Goal: Transaction & Acquisition: Book appointment/travel/reservation

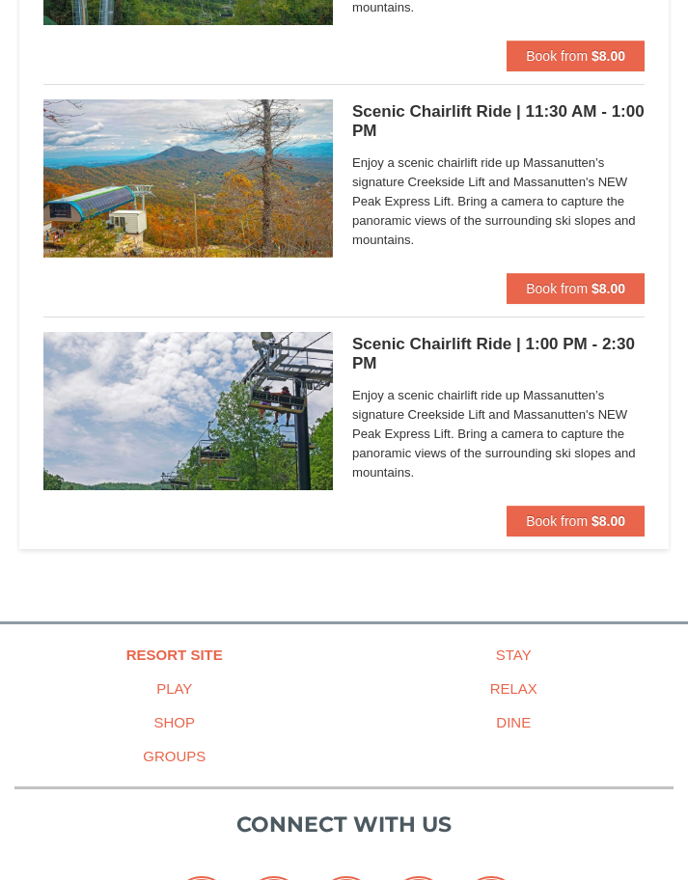
scroll to position [396, 0]
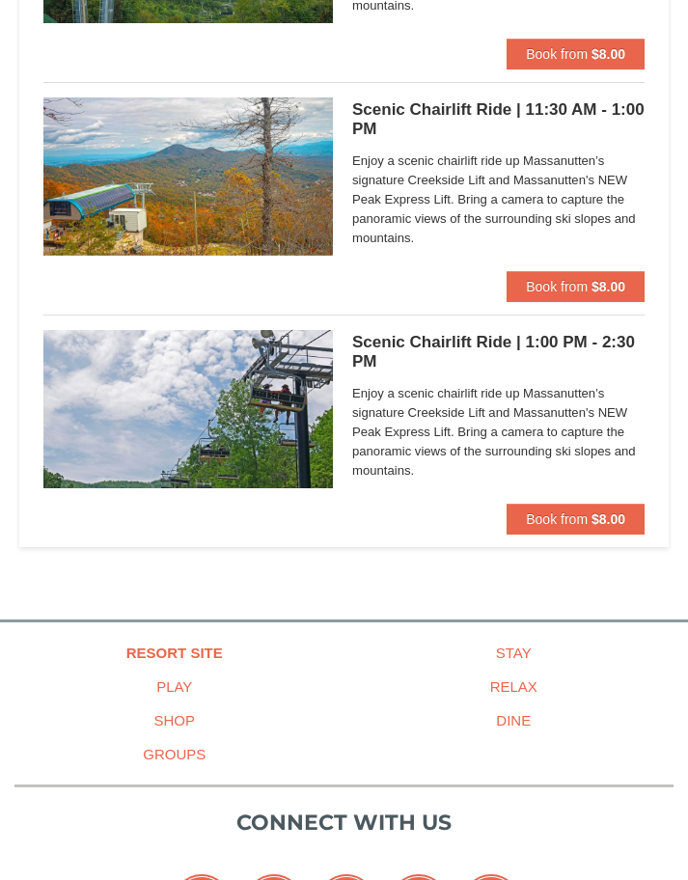
click at [372, 446] on span "Enjoy a scenic chairlift ride up Massanutten’s signature Creekside Lift and Mas…" at bounding box center [498, 432] width 292 height 96
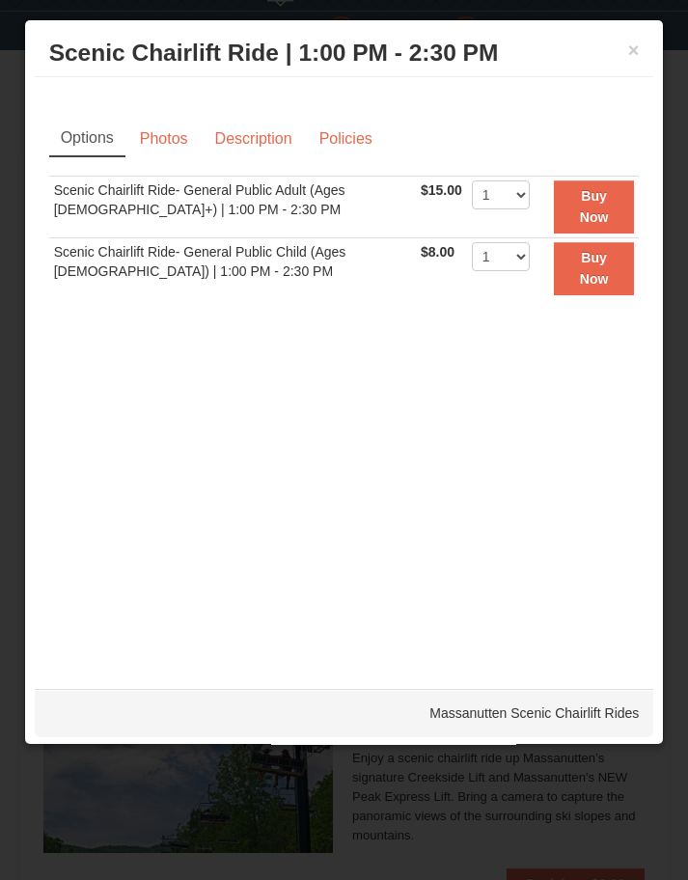
scroll to position [0, 0]
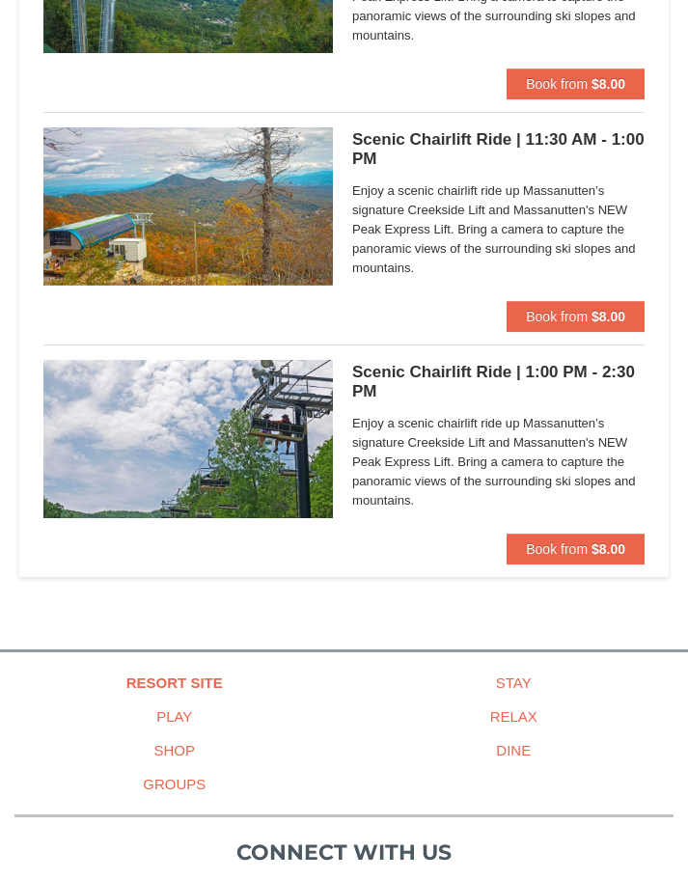
scroll to position [366, 0]
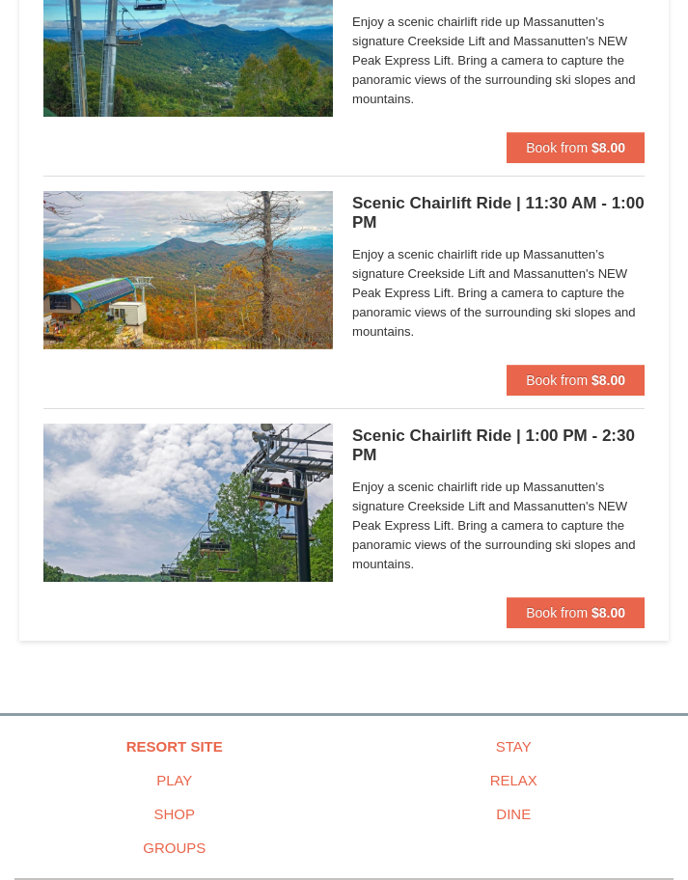
scroll to position [303, 0]
click at [589, 610] on button "Book from $8.00" at bounding box center [575, 612] width 138 height 31
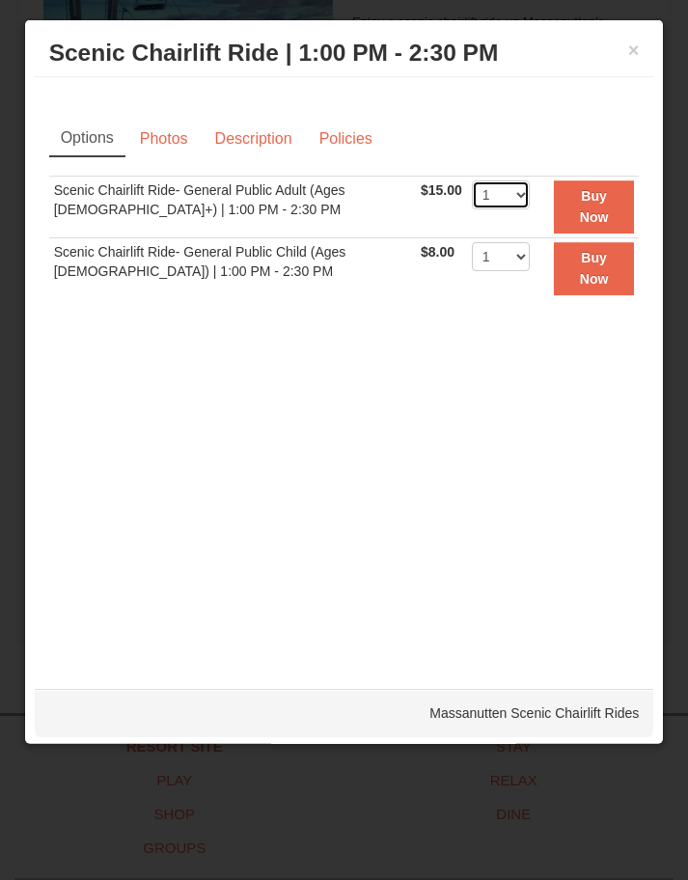
click at [529, 189] on select "1 2 3 4 5 6 7 8 9 10 11 12 13 14 15 16 17 18 19 20 21 22" at bounding box center [501, 194] width 58 height 29
select select "2"
click at [597, 216] on strong "Buy Now" at bounding box center [594, 206] width 29 height 37
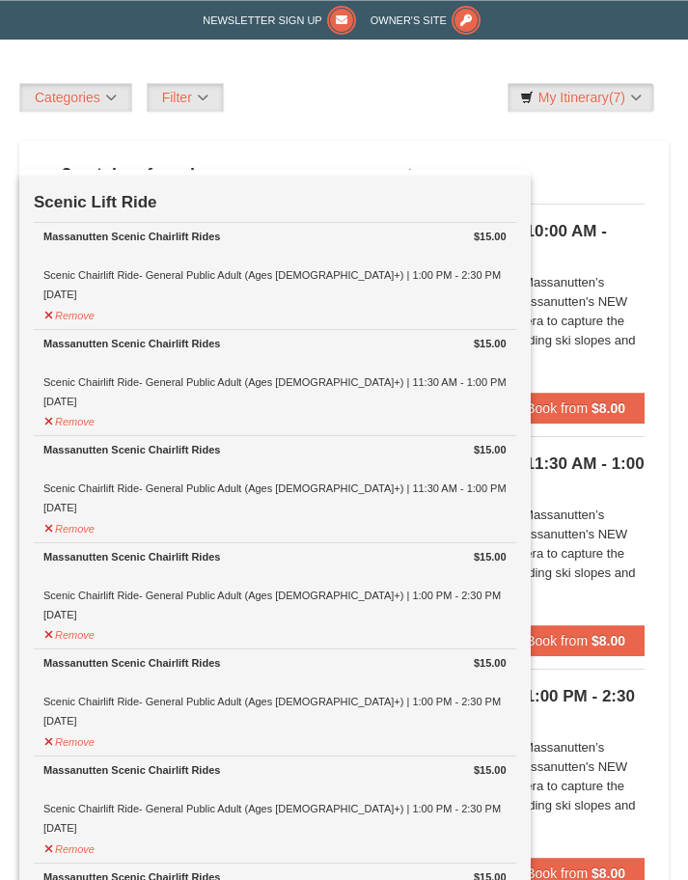
scroll to position [43, 0]
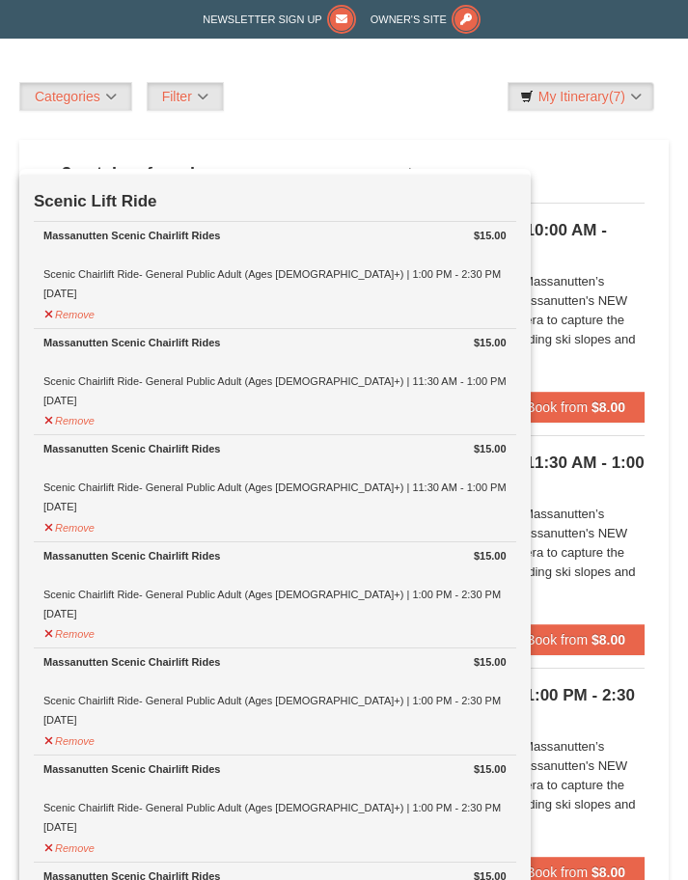
click at [377, 385] on div "Massanutten Scenic Chairlift Rides Scenic Chairlift Ride- General Public Adult …" at bounding box center [274, 371] width 463 height 77
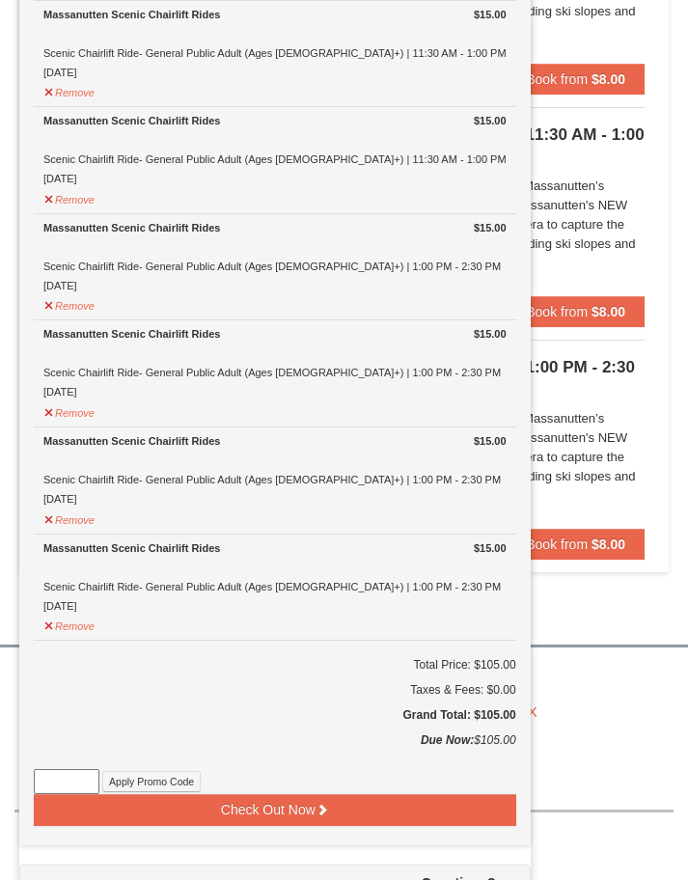
scroll to position [371, 0]
click at [76, 611] on button "Remove" at bounding box center [69, 623] width 52 height 24
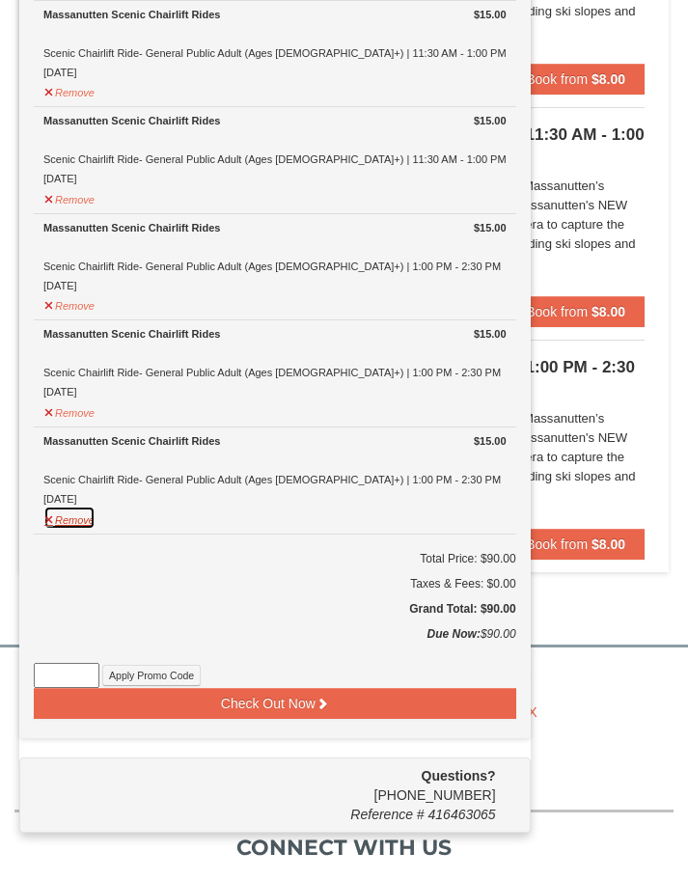
click at [74, 521] on button "Remove" at bounding box center [69, 517] width 52 height 24
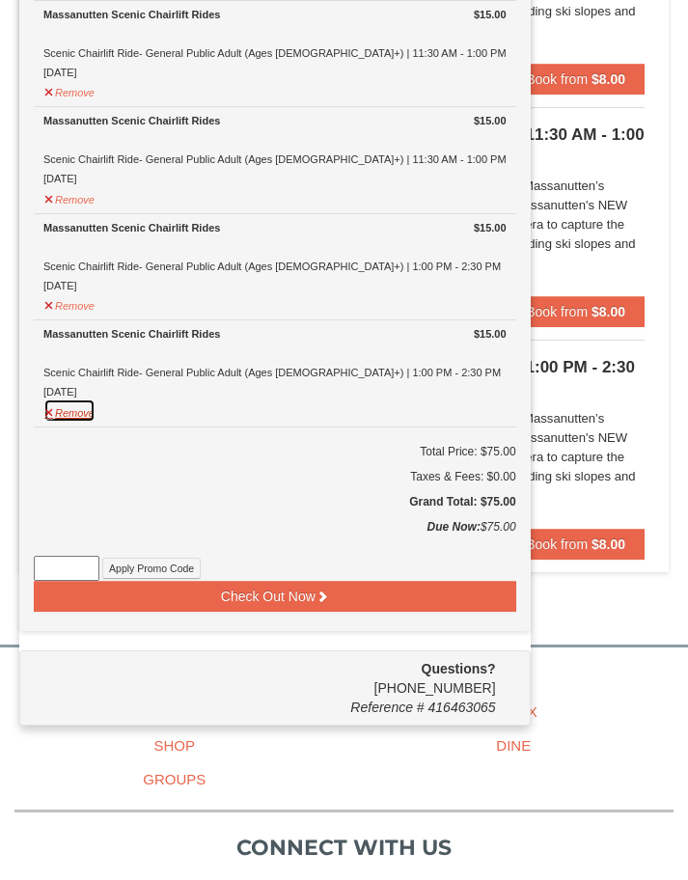
click at [68, 409] on button "Remove" at bounding box center [69, 410] width 52 height 24
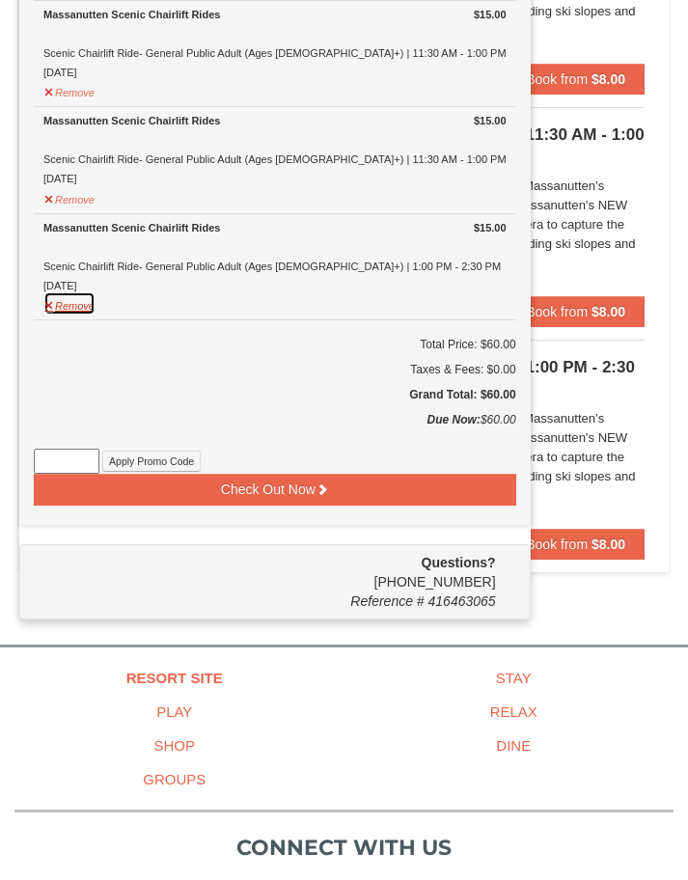
click at [61, 300] on button "Remove" at bounding box center [69, 303] width 52 height 24
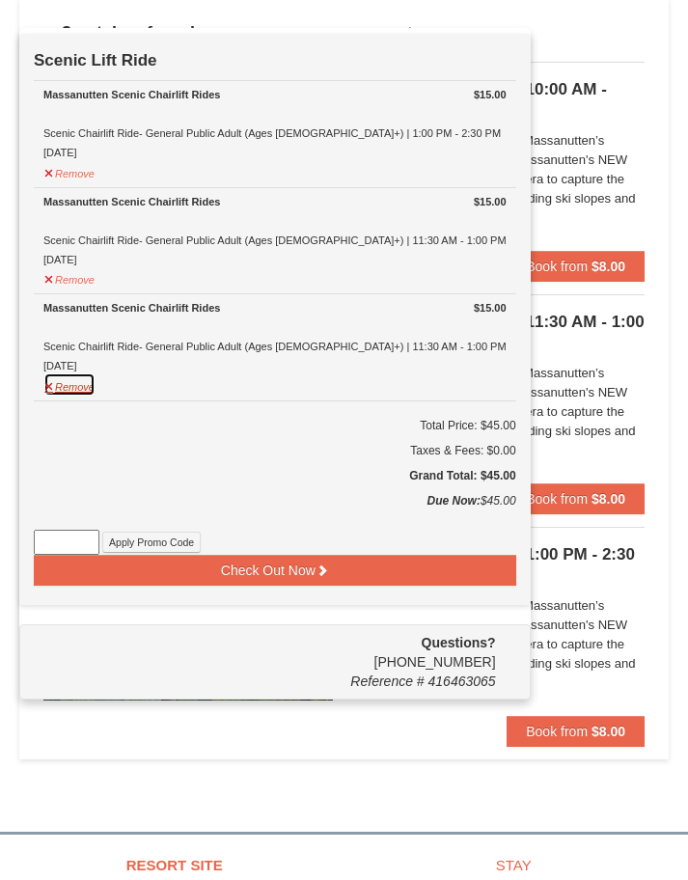
click at [76, 383] on button "Remove" at bounding box center [69, 384] width 52 height 24
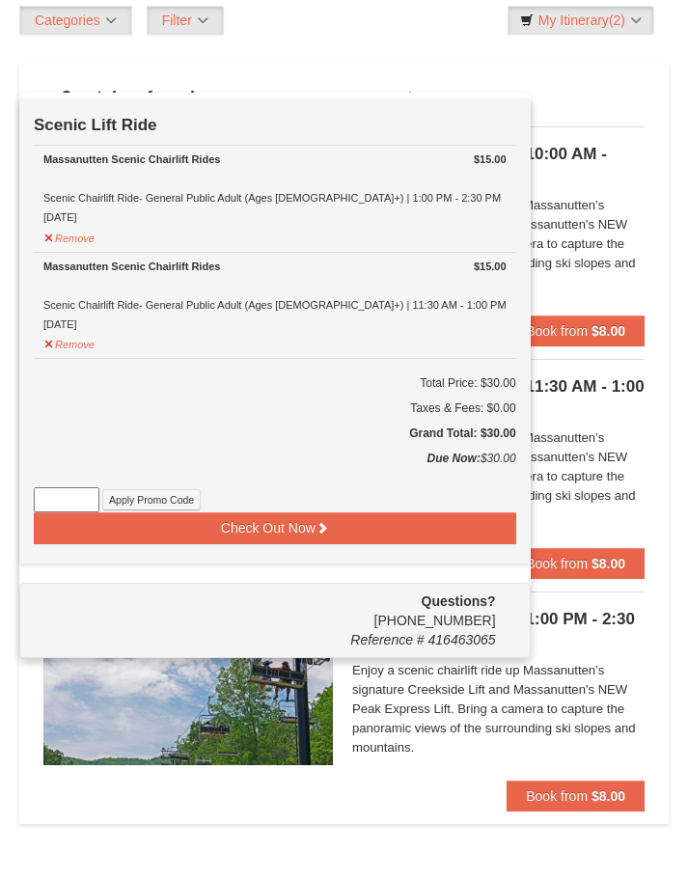
scroll to position [120, 0]
click at [327, 527] on button "Check Out Now" at bounding box center [275, 527] width 482 height 31
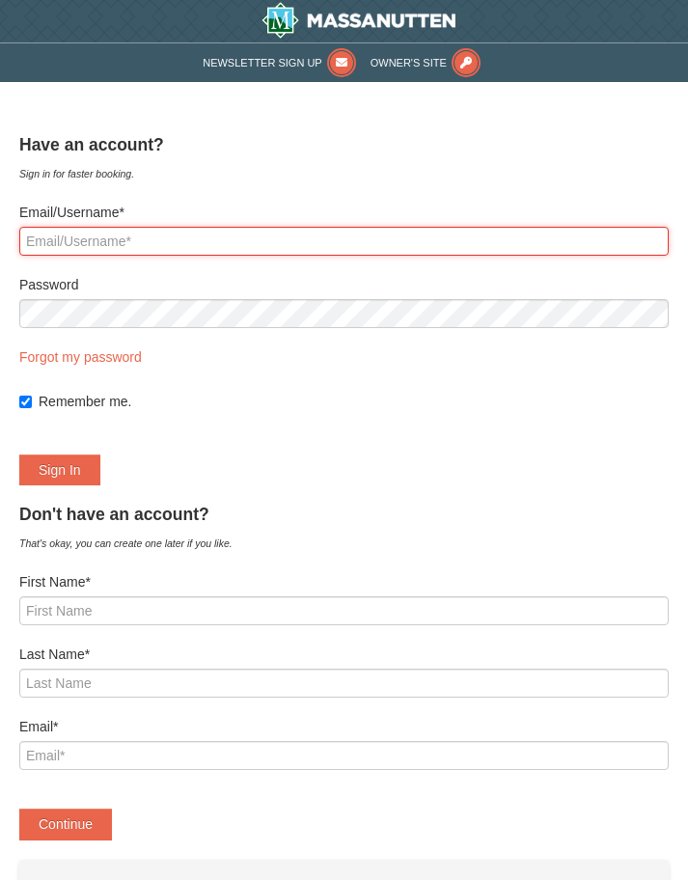
click at [76, 251] on input "Email/Username*" at bounding box center [343, 241] width 649 height 29
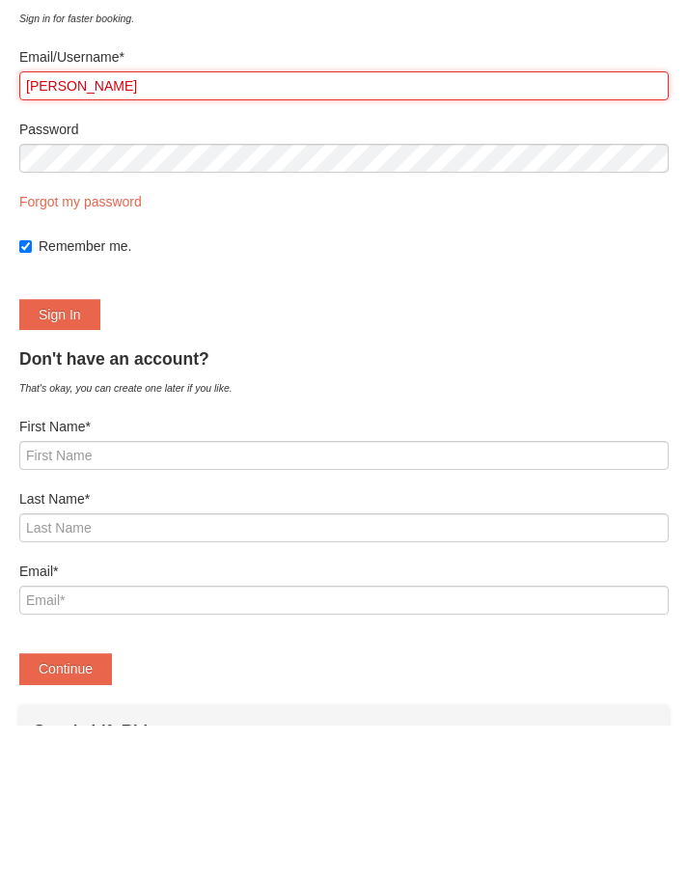
type input "J"
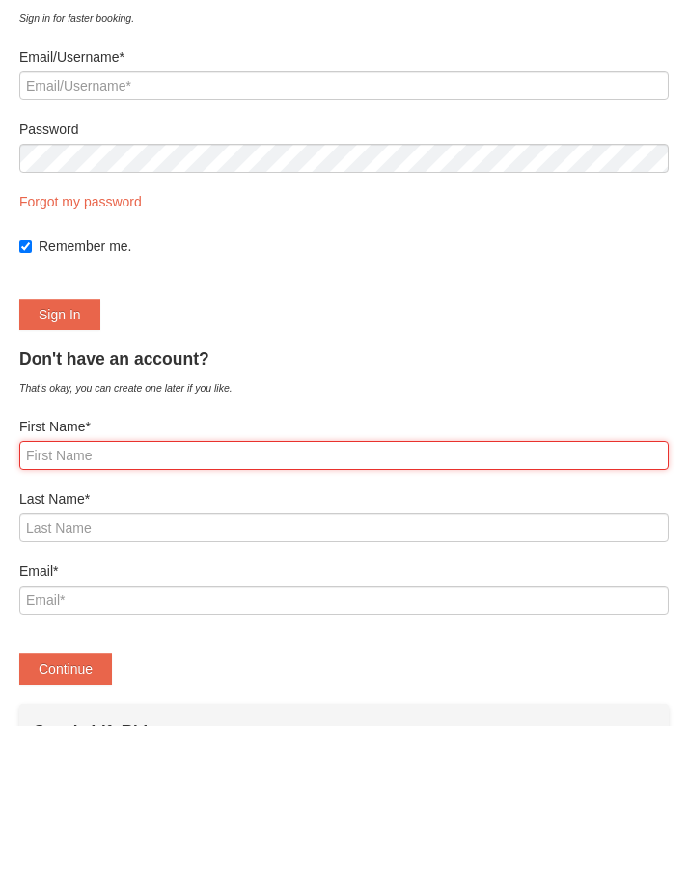
click at [78, 596] on input "First Name*" at bounding box center [343, 610] width 649 height 29
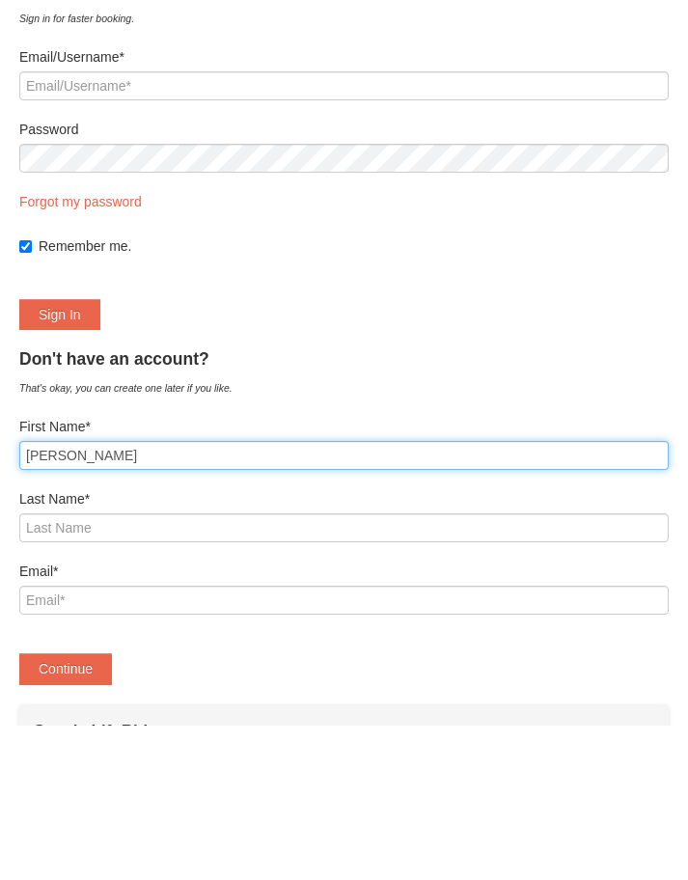
type input "Jill"
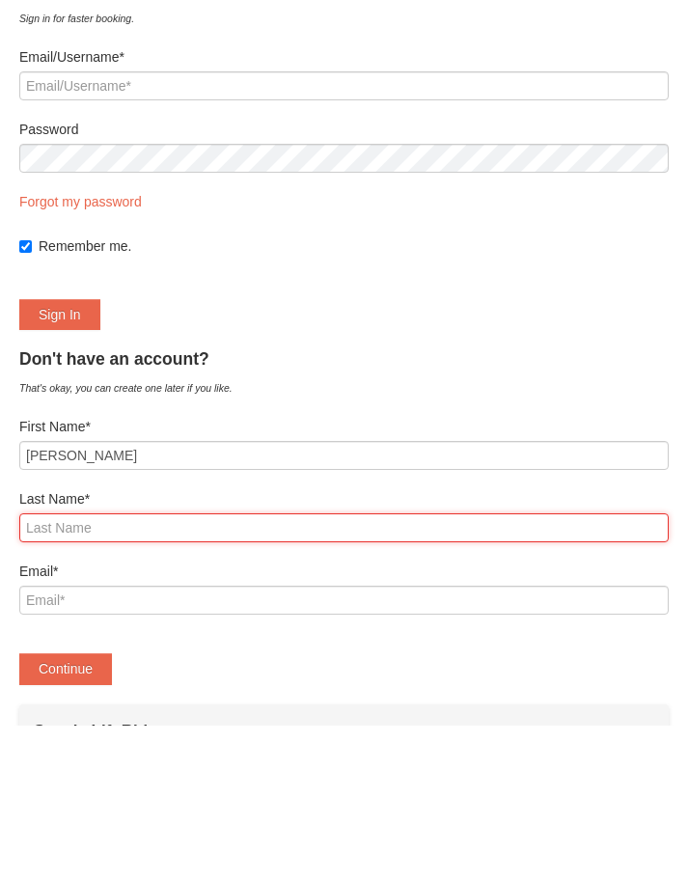
click at [59, 668] on input "Last Name*" at bounding box center [343, 682] width 649 height 29
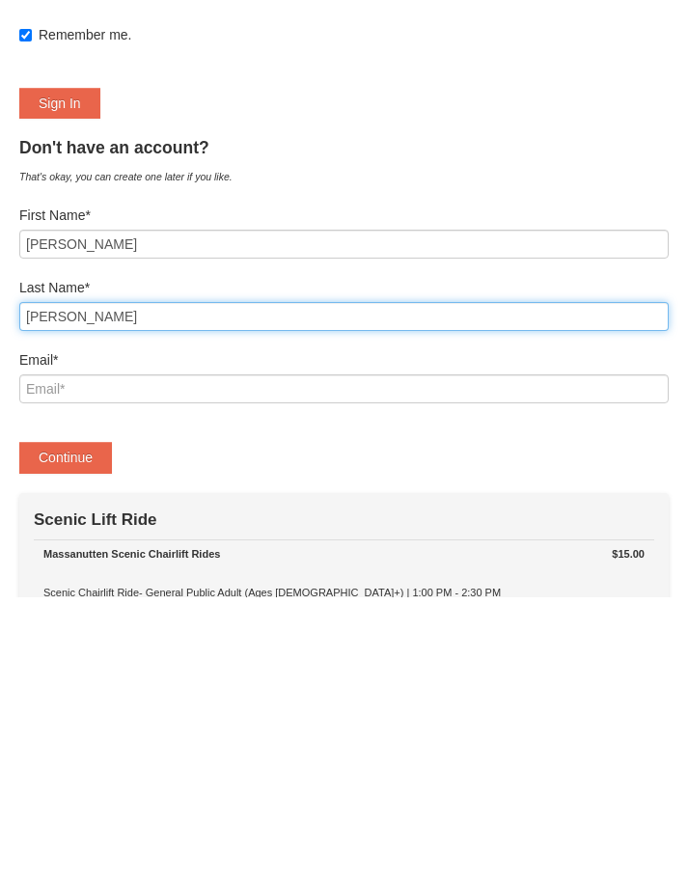
scroll to position [84, 0]
type input "Tomlinson"
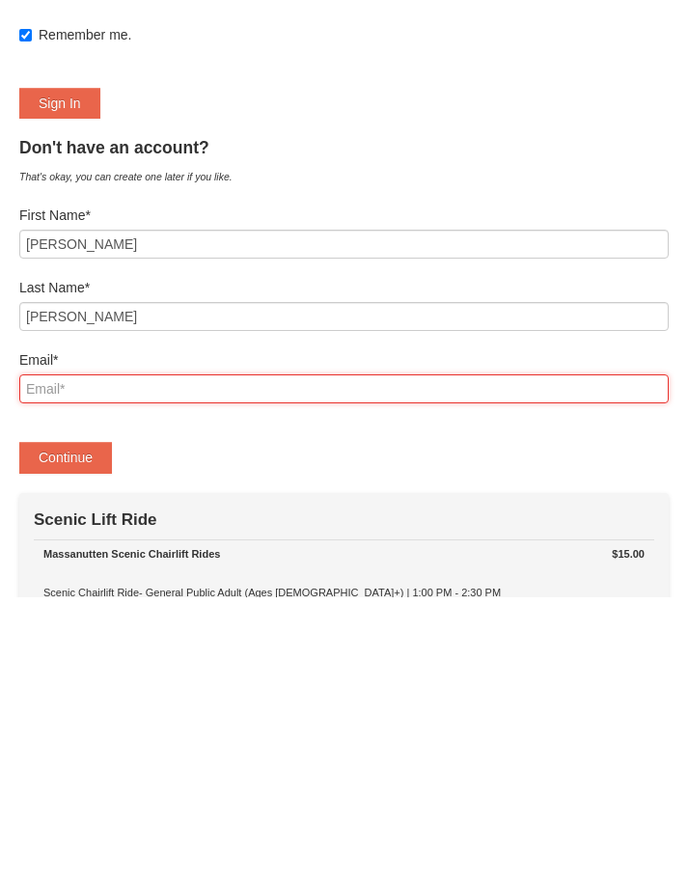
click at [80, 657] on input "Email*" at bounding box center [343, 671] width 649 height 29
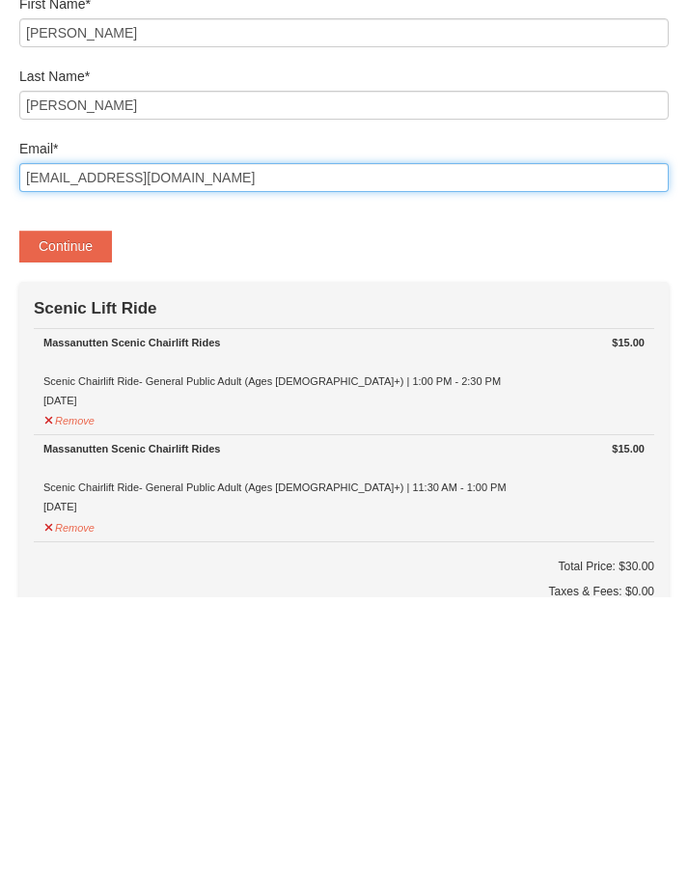
scroll to position [295, 0]
type input "JATomlinson1@aol.com"
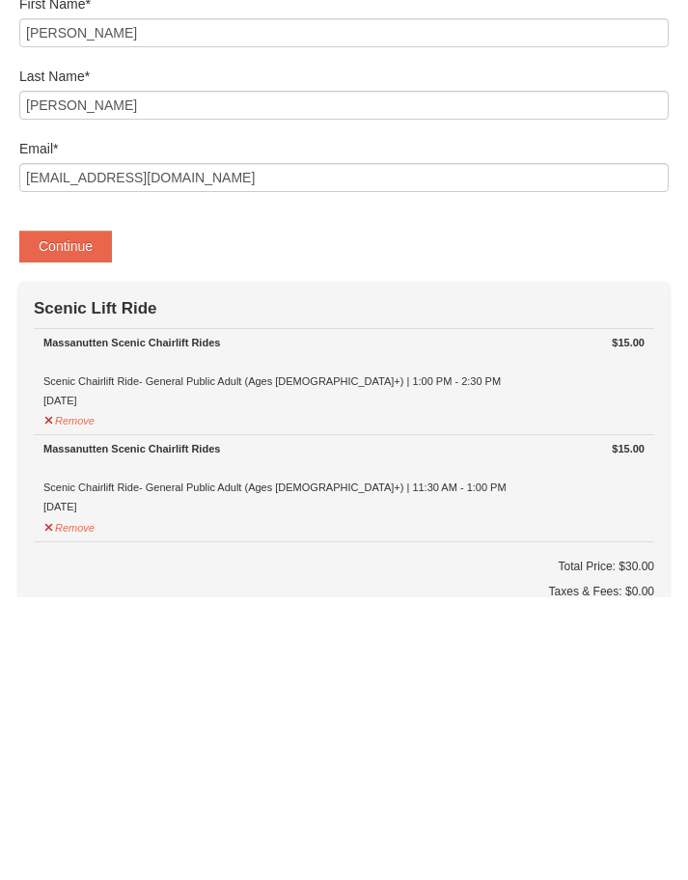
click at [105, 513] on button "Continue" at bounding box center [65, 528] width 93 height 31
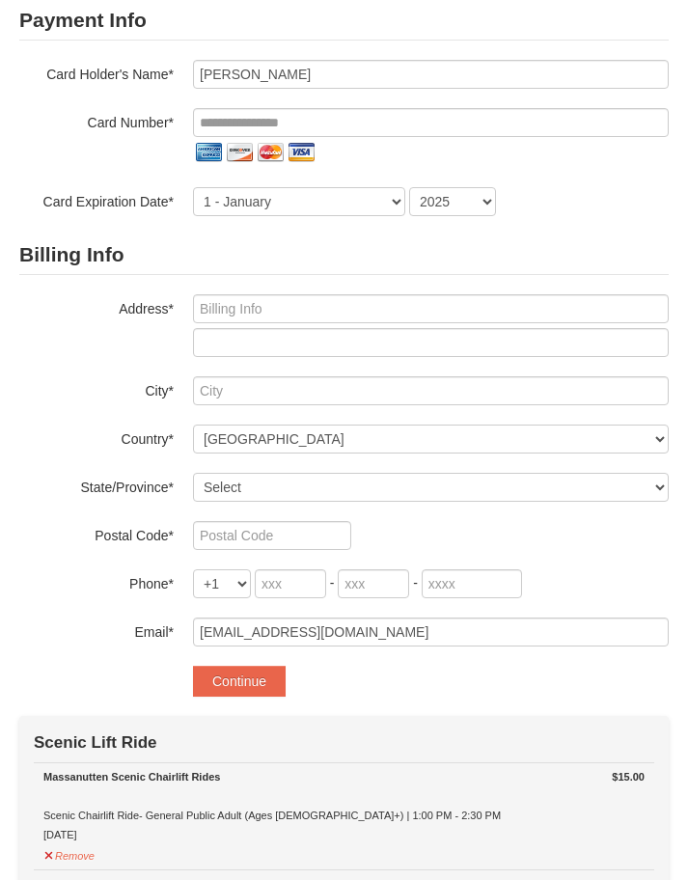
scroll to position [180, 0]
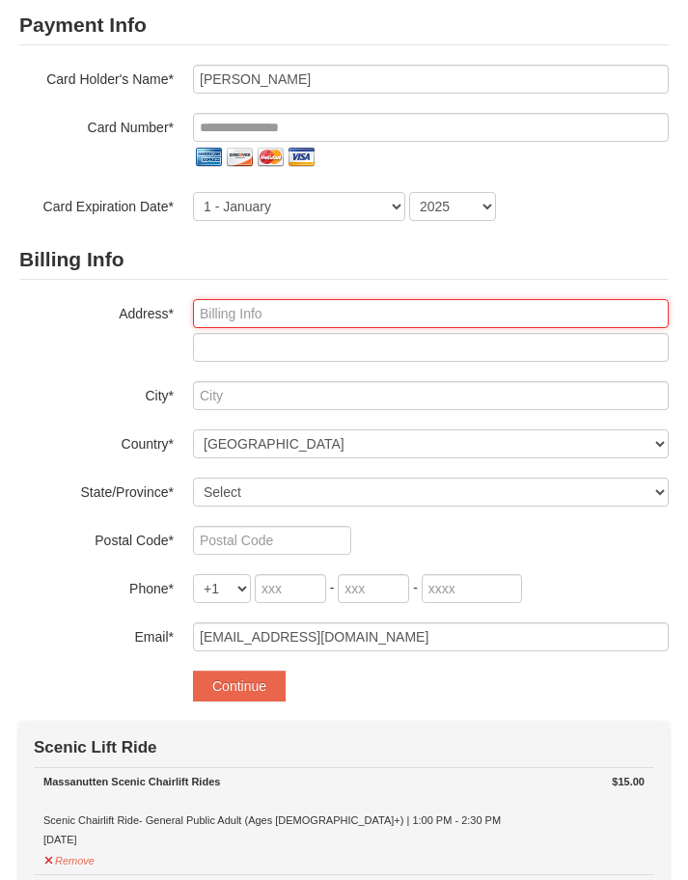
click at [233, 318] on input "text" at bounding box center [430, 313] width 475 height 29
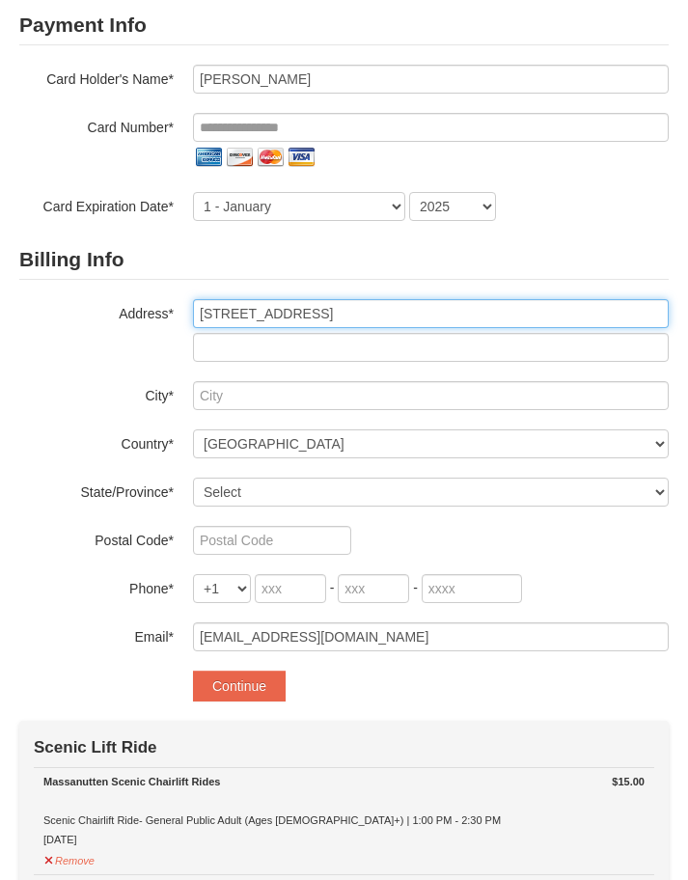
type input "[STREET_ADDRESS]"
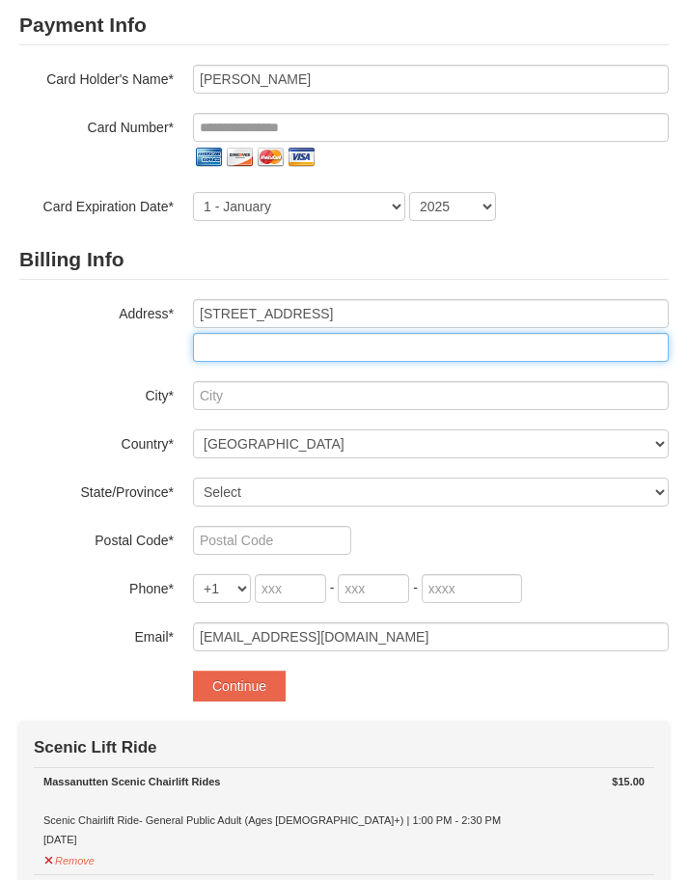
click at [230, 353] on input "text" at bounding box center [430, 347] width 475 height 29
type input "Apt. 103"
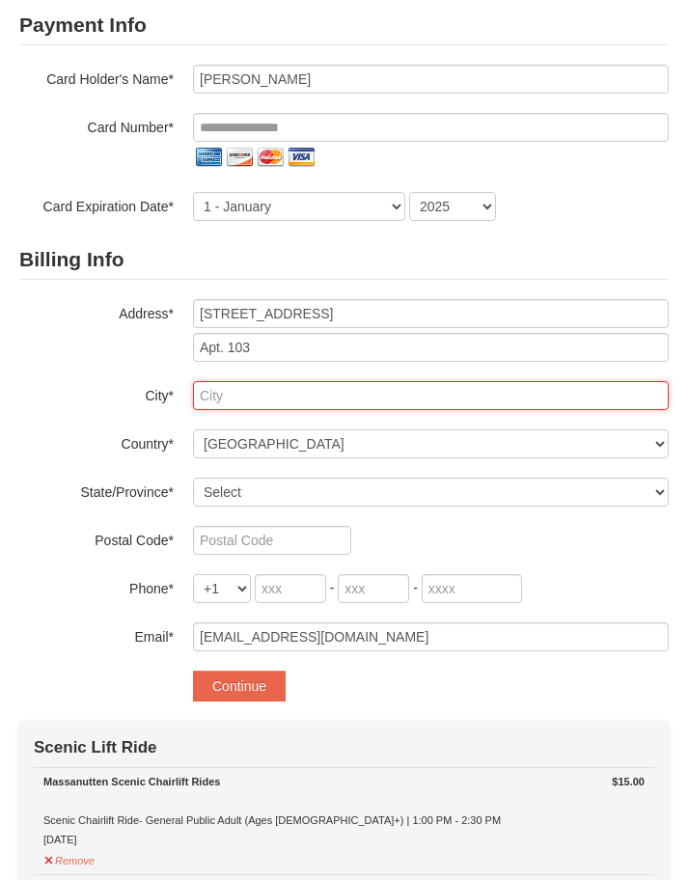
click at [216, 398] on input "text" at bounding box center [430, 395] width 475 height 29
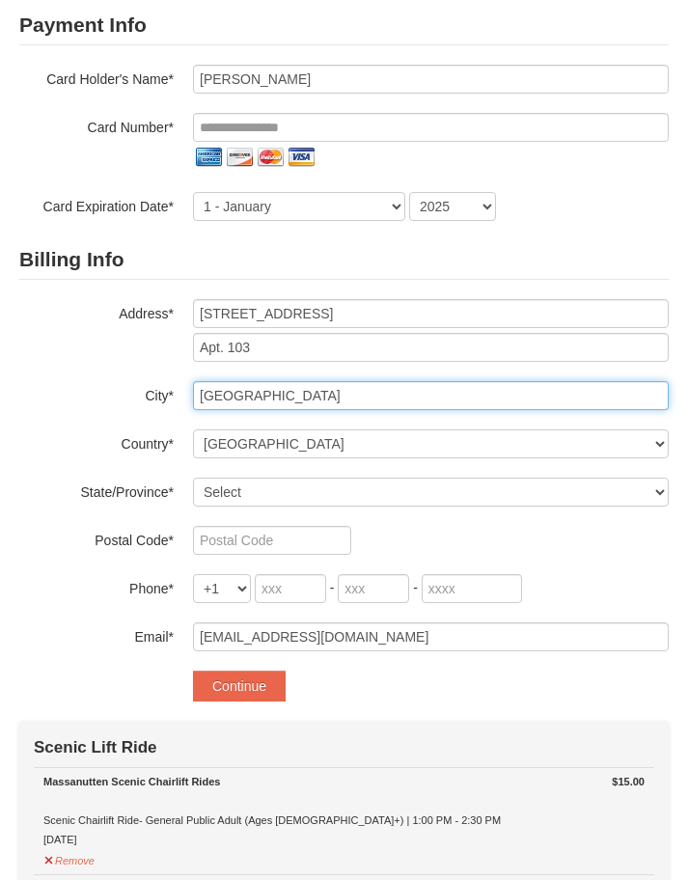
type input "Lynchburg"
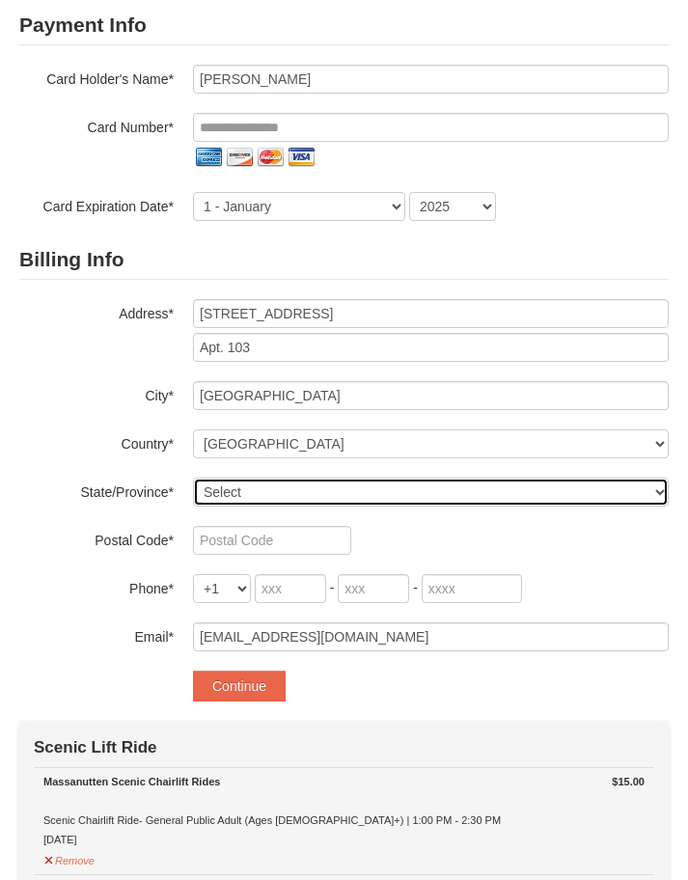
click at [232, 495] on select "Select Alabama Alaska American Samoa Arizona Arkansas California Colorado Conne…" at bounding box center [430, 491] width 475 height 29
select select "VA"
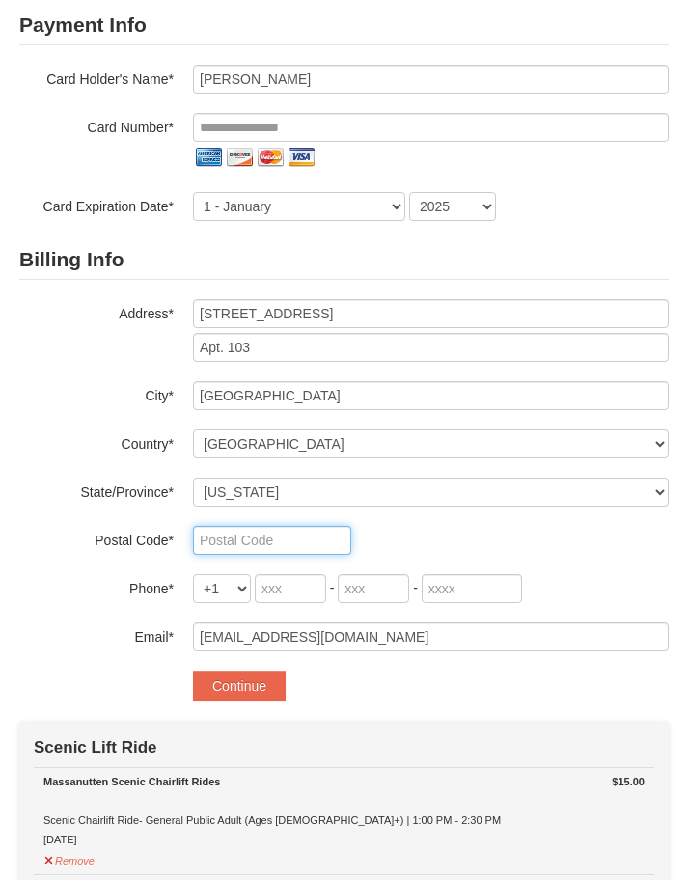
click at [234, 542] on input "text" at bounding box center [272, 540] width 158 height 29
type input "24502"
click at [284, 593] on input "tel" at bounding box center [290, 588] width 71 height 29
type input "434"
click at [368, 593] on input "tel" at bounding box center [373, 588] width 71 height 29
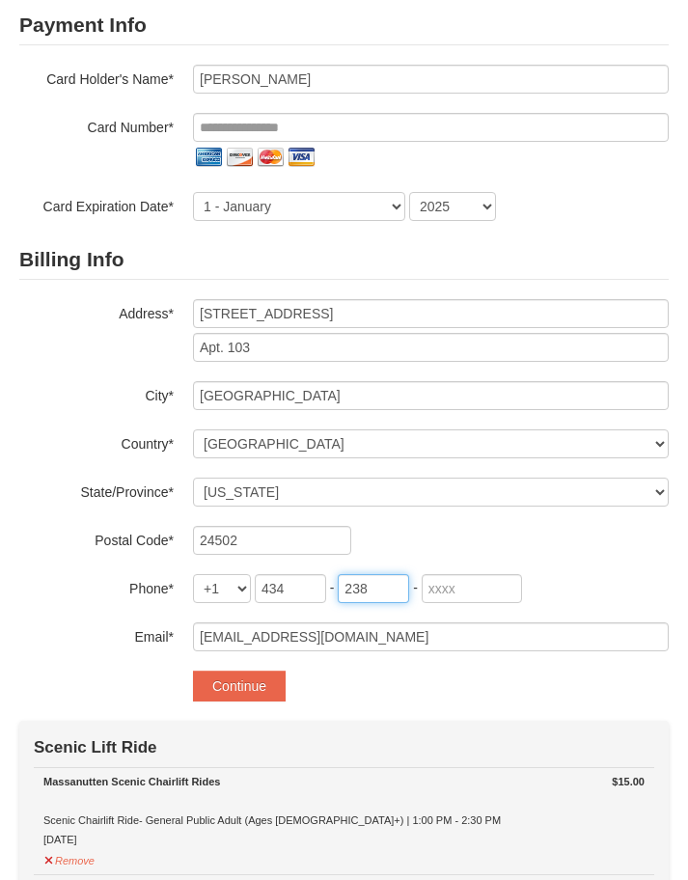
type input "238"
click at [434, 590] on input "tel" at bounding box center [471, 588] width 100 height 29
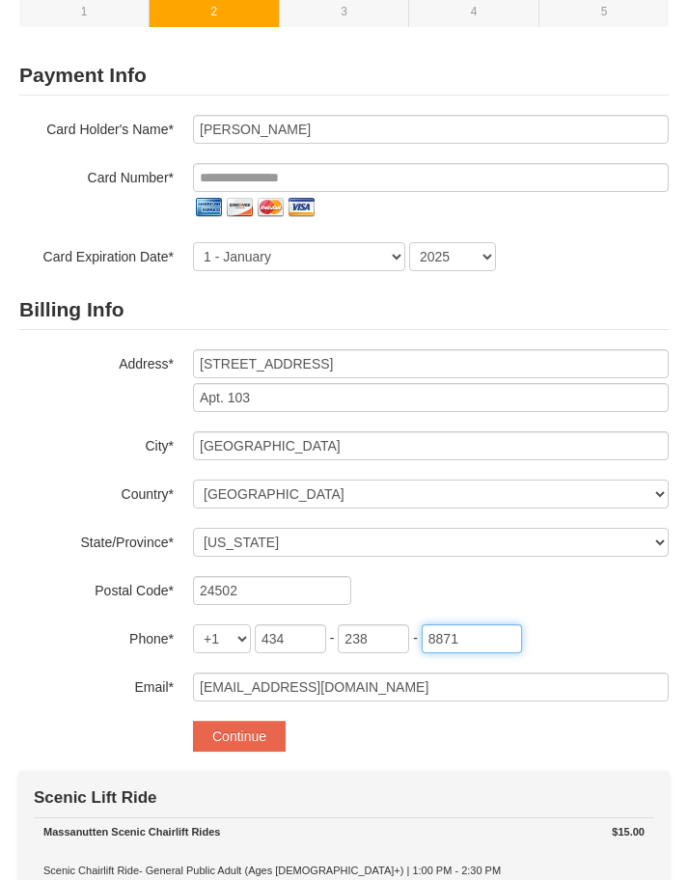
scroll to position [124, 0]
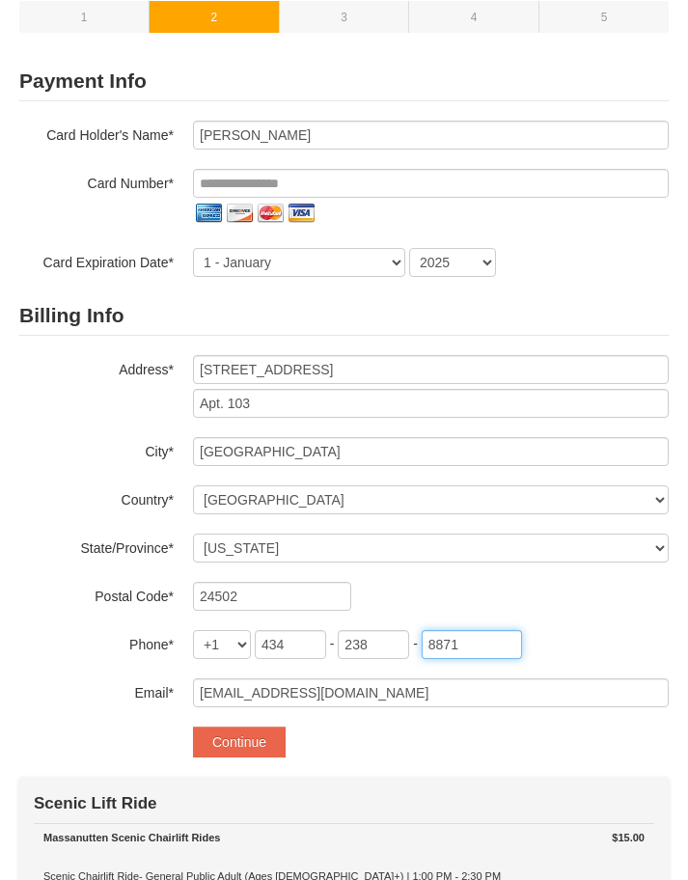
type input "8871"
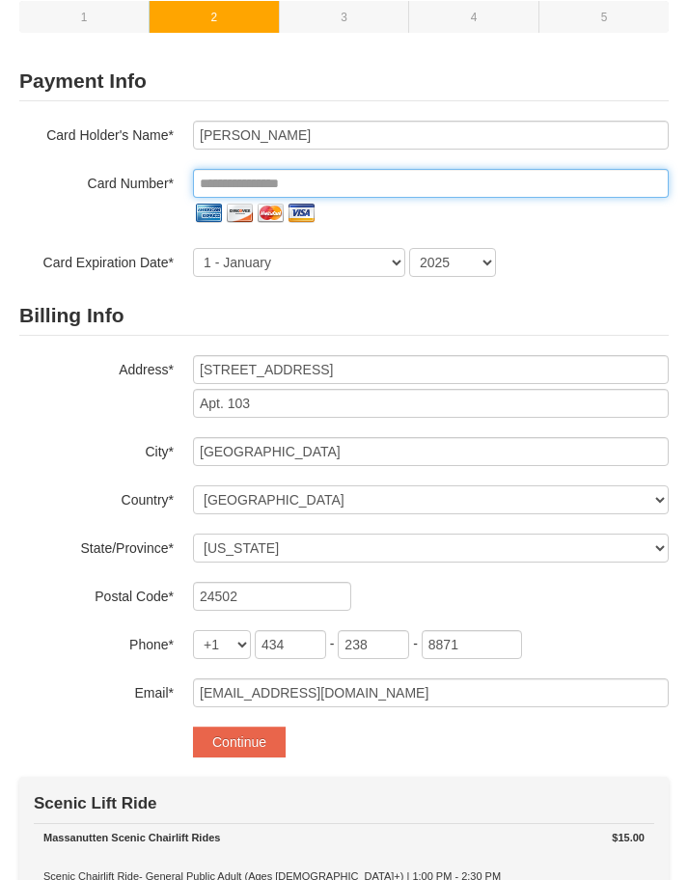
click at [226, 183] on input "tel" at bounding box center [430, 183] width 475 height 29
type input "**********"
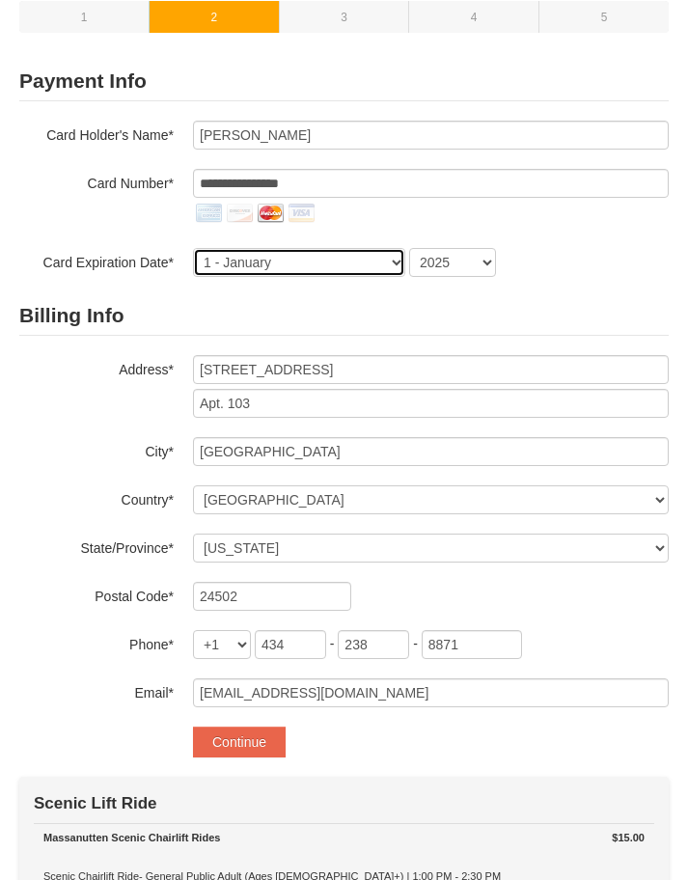
click at [273, 265] on select "1 - January 2 - February 3 - March 4 - April 5 - May 6 - June 7 - July 8 - Augu…" at bounding box center [299, 262] width 212 height 29
select select "8"
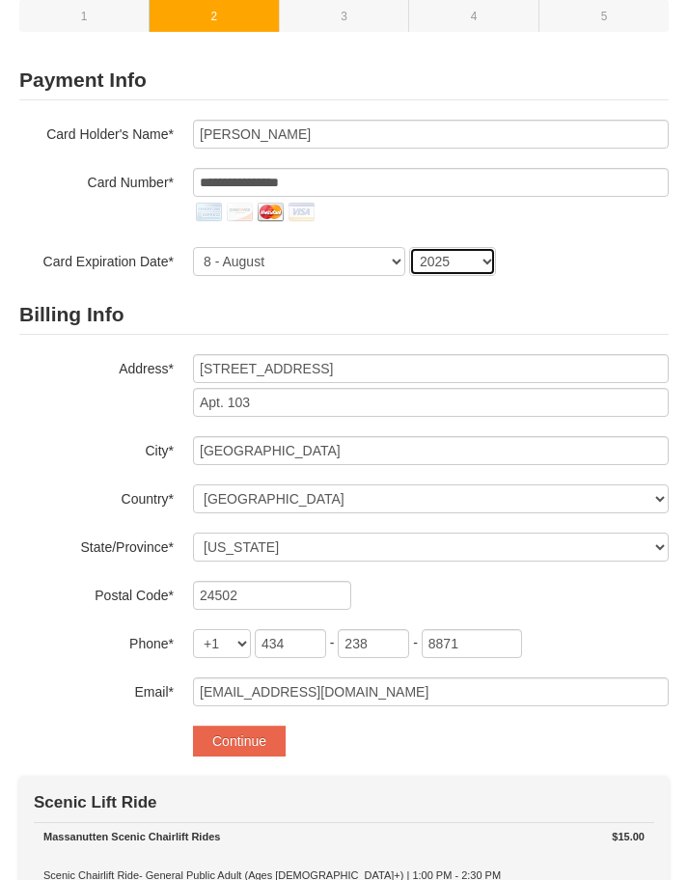
click at [481, 270] on select "2025 2026 2027 2028 2029 2030 2031 2032 2033 2034" at bounding box center [452, 261] width 87 height 29
select select "2026"
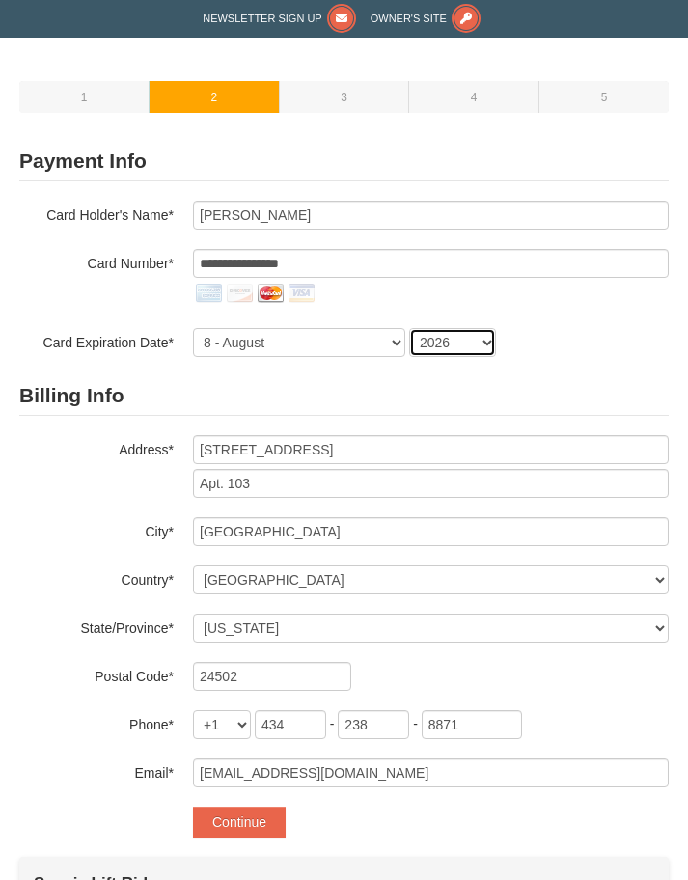
scroll to position [42, 0]
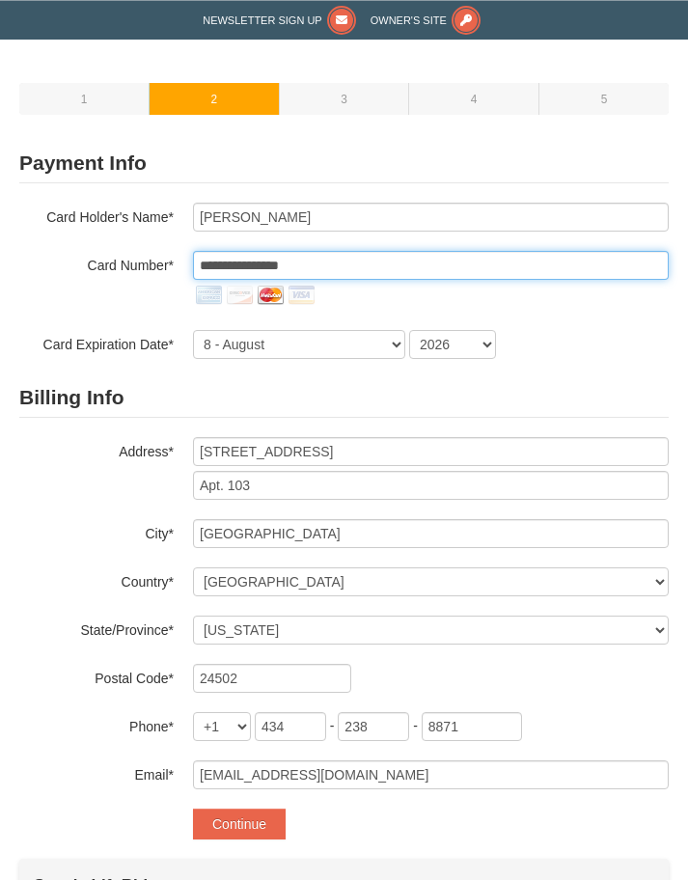
click at [350, 267] on input "**********" at bounding box center [430, 265] width 475 height 29
type input "*"
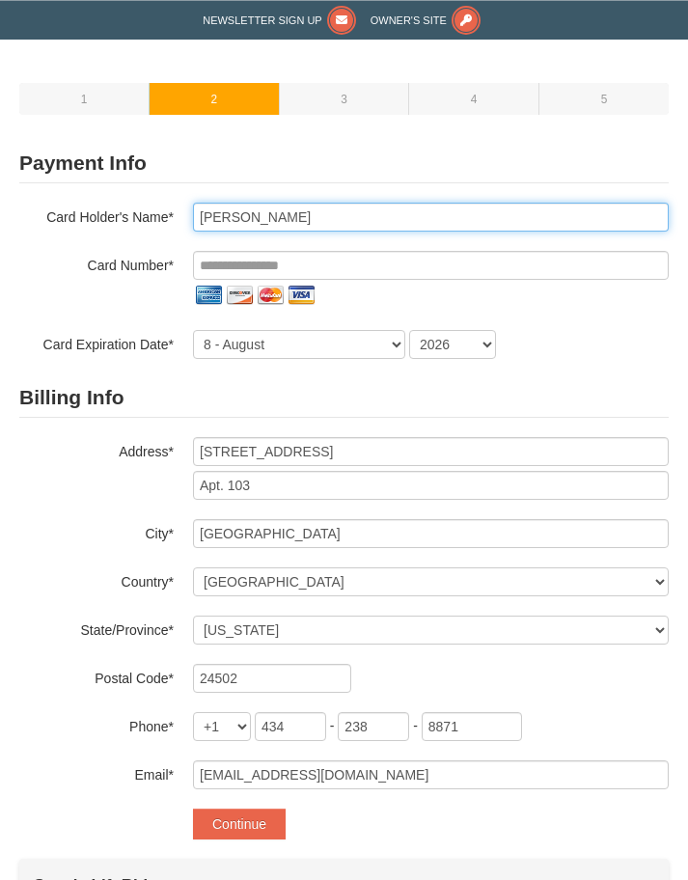
click at [325, 215] on input "Jill Tomlinson" at bounding box center [430, 217] width 475 height 29
type input "J"
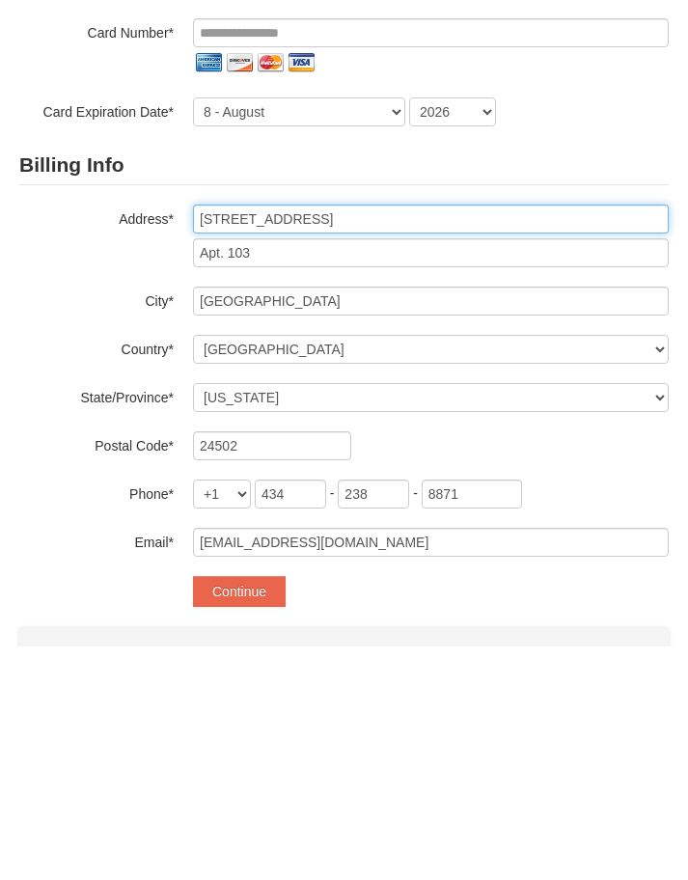
click at [340, 438] on input "601 Wyndhurst Dive" at bounding box center [430, 452] width 475 height 29
type input "6"
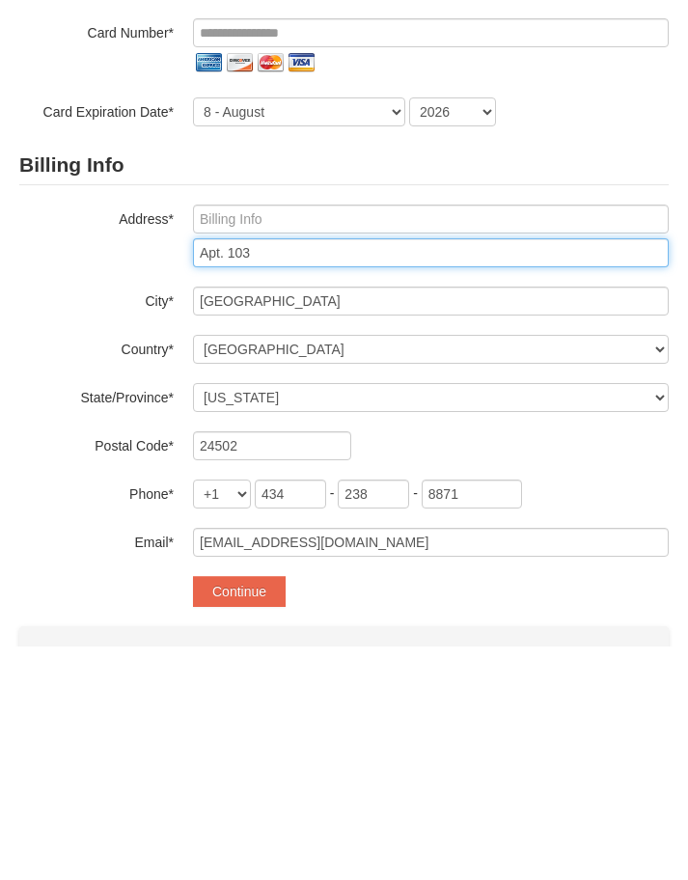
click at [262, 472] on input "Apt. 103" at bounding box center [430, 486] width 475 height 29
type input "A"
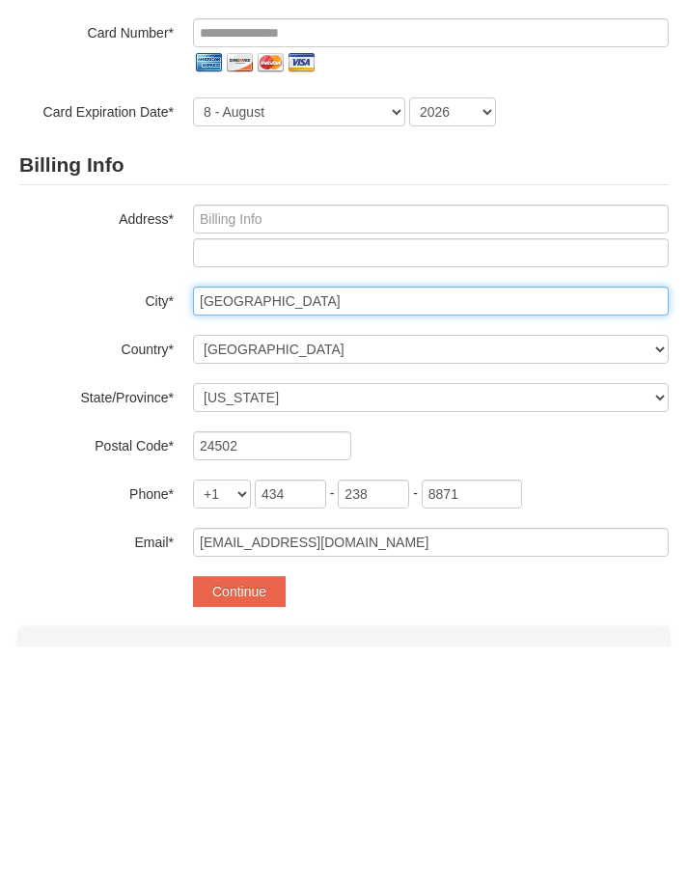
click at [288, 520] on input "Lynchburg" at bounding box center [430, 534] width 475 height 29
type input "L"
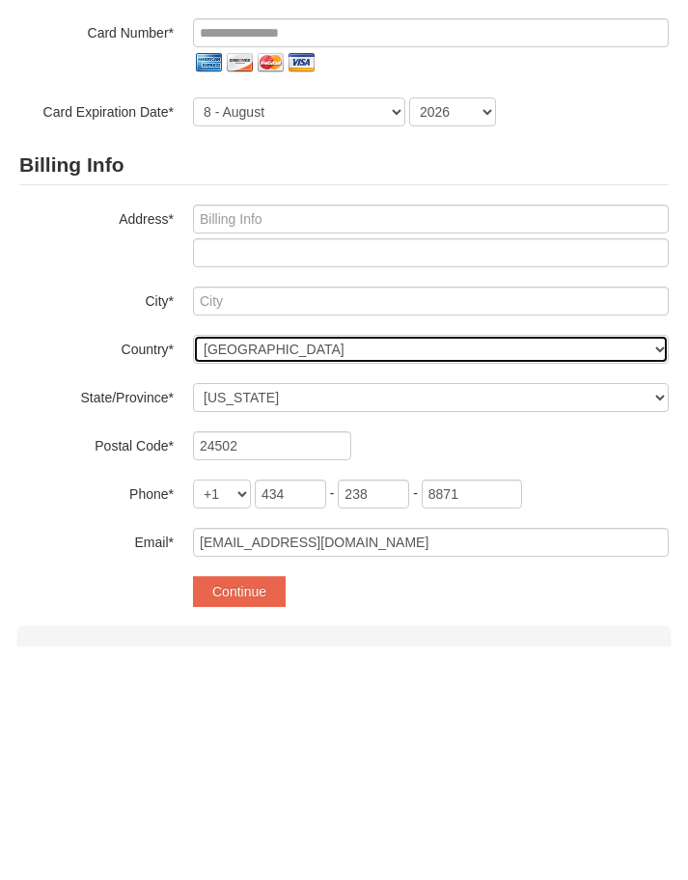
click at [297, 568] on select "----- Select ------ Afghanistan Åland Islands Albania Algeria American Samoa An…" at bounding box center [430, 582] width 475 height 29
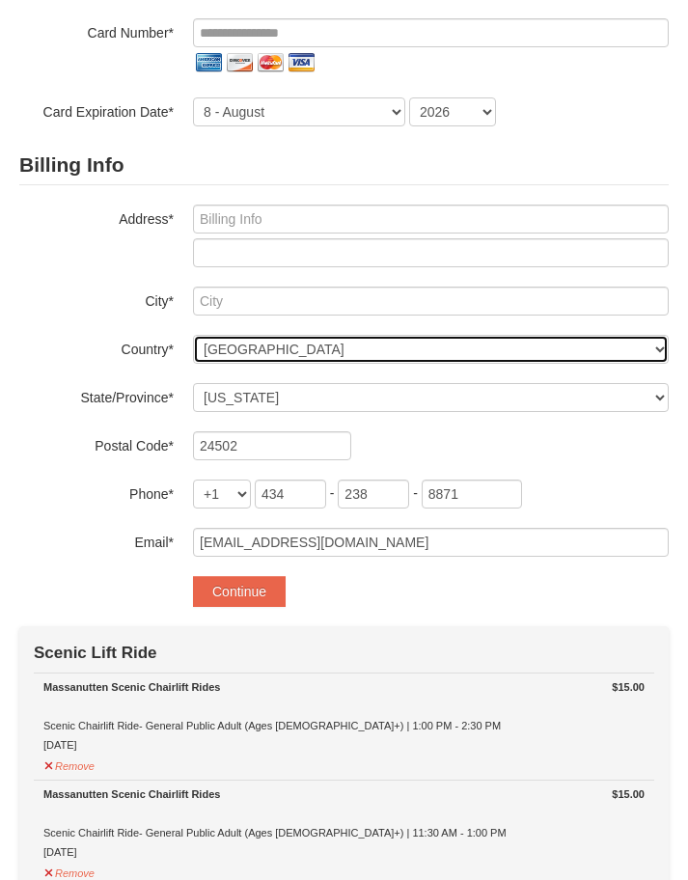
click at [292, 339] on select "----- Select ------ Afghanistan Åland Islands Albania Algeria American Samoa An…" at bounding box center [430, 349] width 475 height 29
click at [288, 346] on select "----- Select ------ Afghanistan Åland Islands Albania Algeria American Samoa An…" at bounding box center [430, 349] width 475 height 29
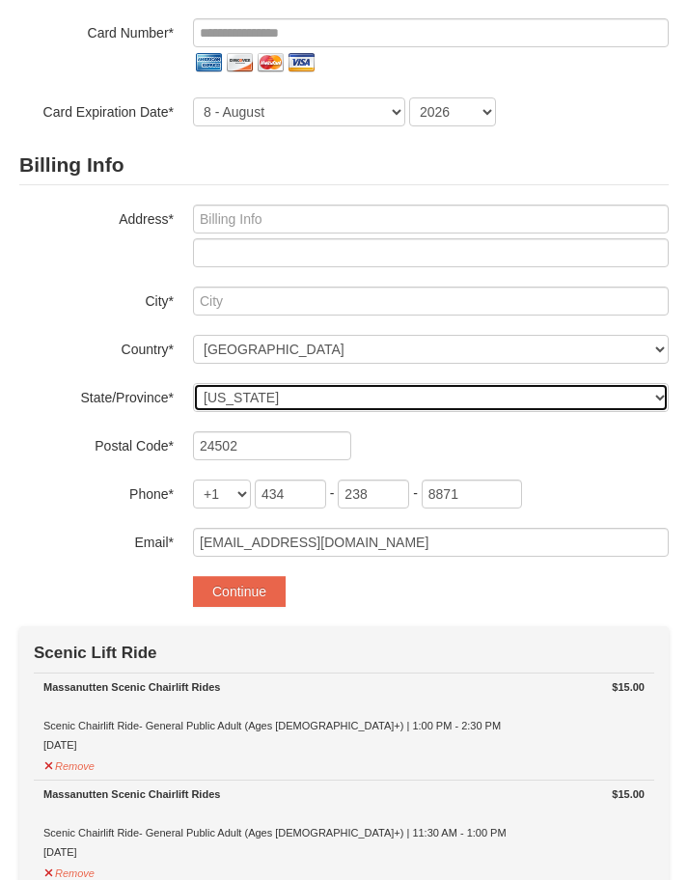
click at [260, 396] on select "Select Alabama Alaska American Samoa Arizona Arkansas California Colorado Conne…" at bounding box center [430, 397] width 475 height 29
click at [656, 397] on select "Select Alabama Alaska American Samoa Arizona Arkansas California Colorado Conne…" at bounding box center [430, 397] width 475 height 29
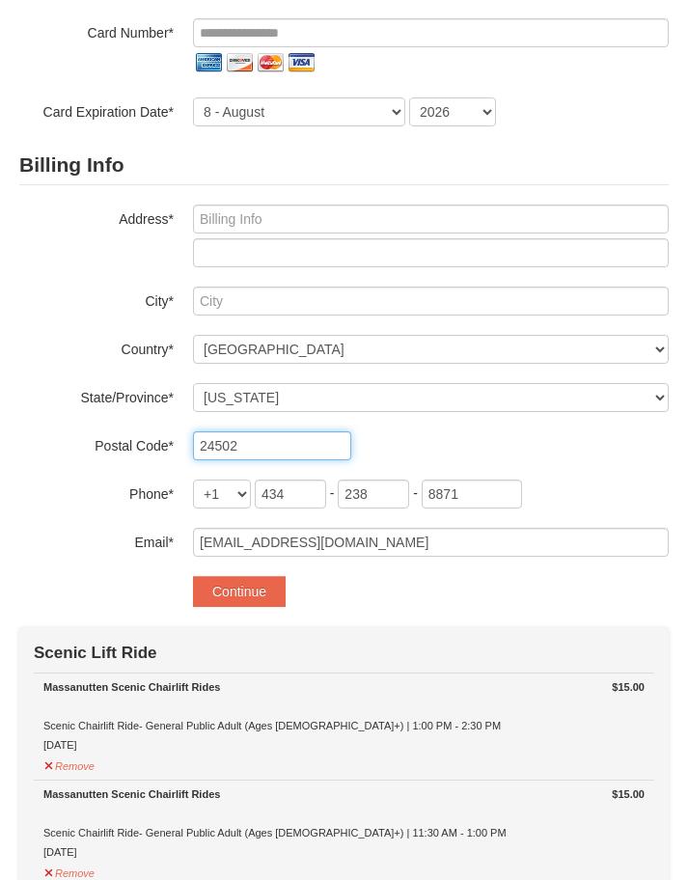
click at [257, 436] on input "24502" at bounding box center [272, 445] width 158 height 29
type input "2"
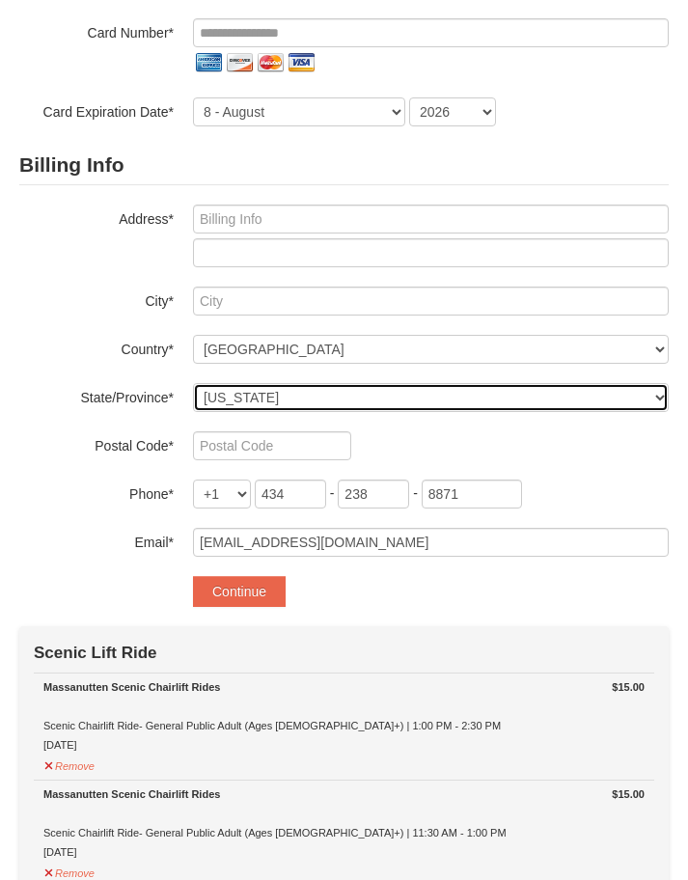
click at [265, 392] on select "Select Alabama Alaska American Samoa Arizona Arkansas California Colorado Conne…" at bounding box center [430, 397] width 475 height 29
click at [646, 397] on select "Select Alabama Alaska American Samoa Arizona Arkansas California Colorado Conne…" at bounding box center [430, 397] width 475 height 29
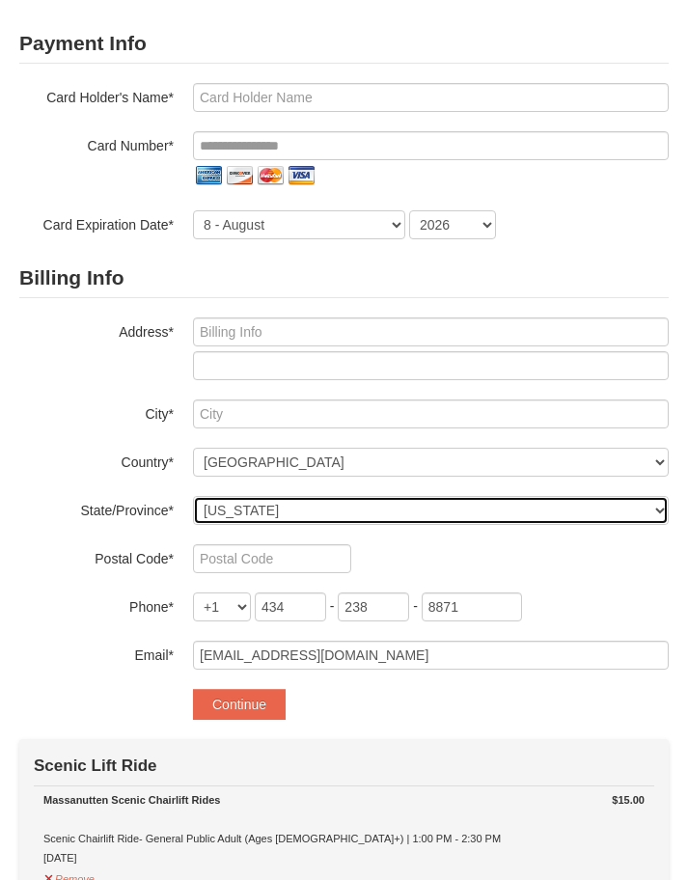
scroll to position [176, 0]
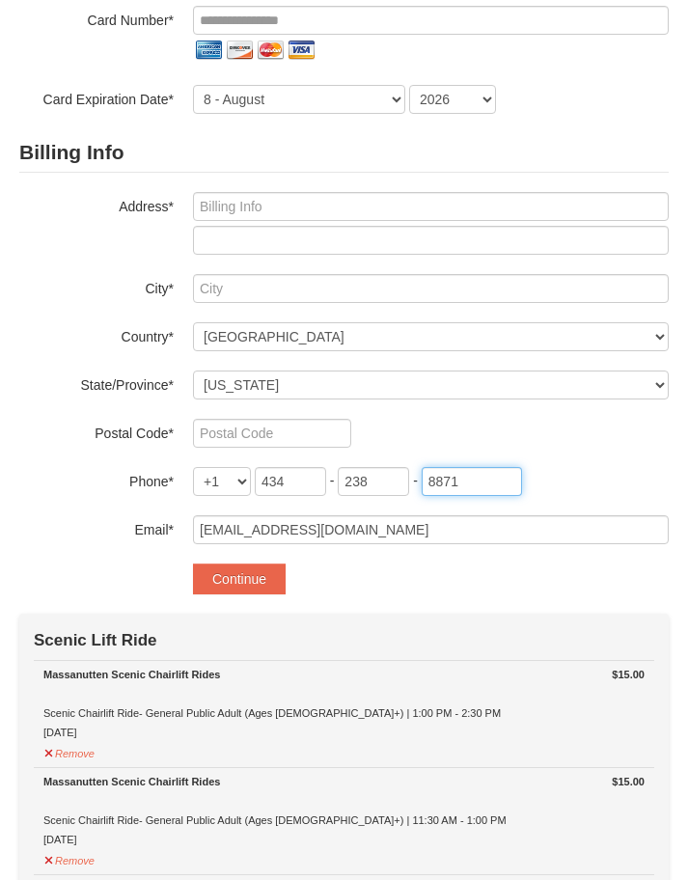
click at [478, 477] on input "8871" at bounding box center [471, 481] width 100 height 29
type input "8"
click at [379, 479] on input "238" at bounding box center [373, 481] width 71 height 29
type input "2"
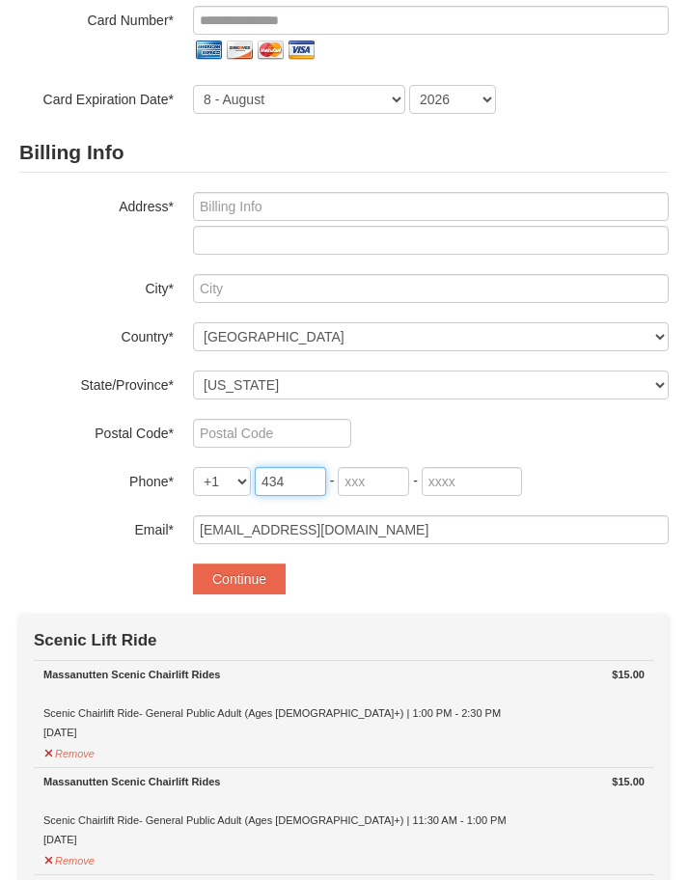
click at [284, 477] on input "434" at bounding box center [290, 481] width 71 height 29
type input "4"
click at [235, 474] on select "+1 +20 +212 +213 +216 +218 +220 +221 +222 +223 +224 +225 +226 +227 +228 +229 +2…" at bounding box center [222, 481] width 58 height 29
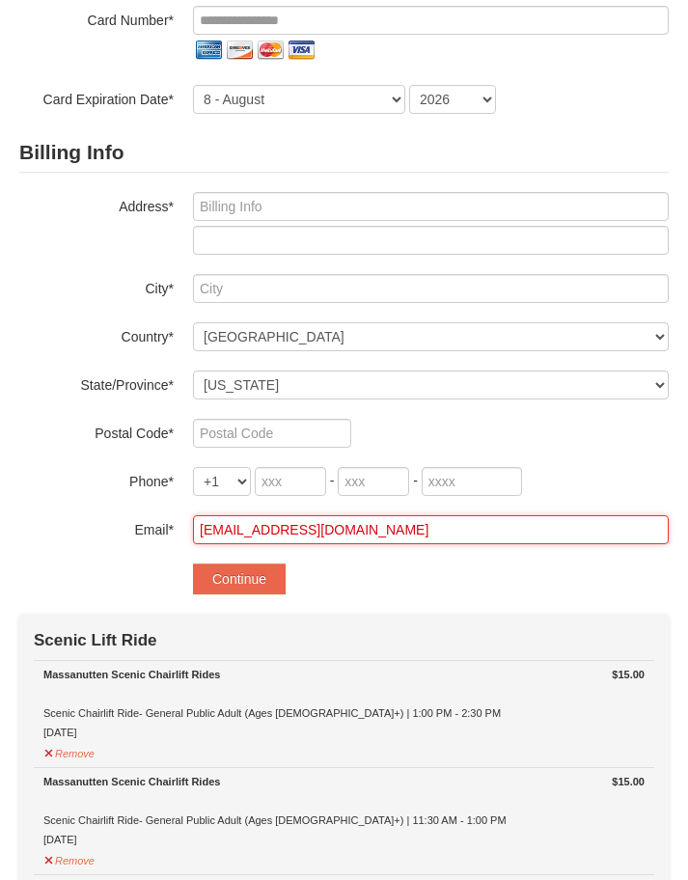
click at [630, 538] on input "JATomlinson1@aol.com" at bounding box center [430, 529] width 475 height 29
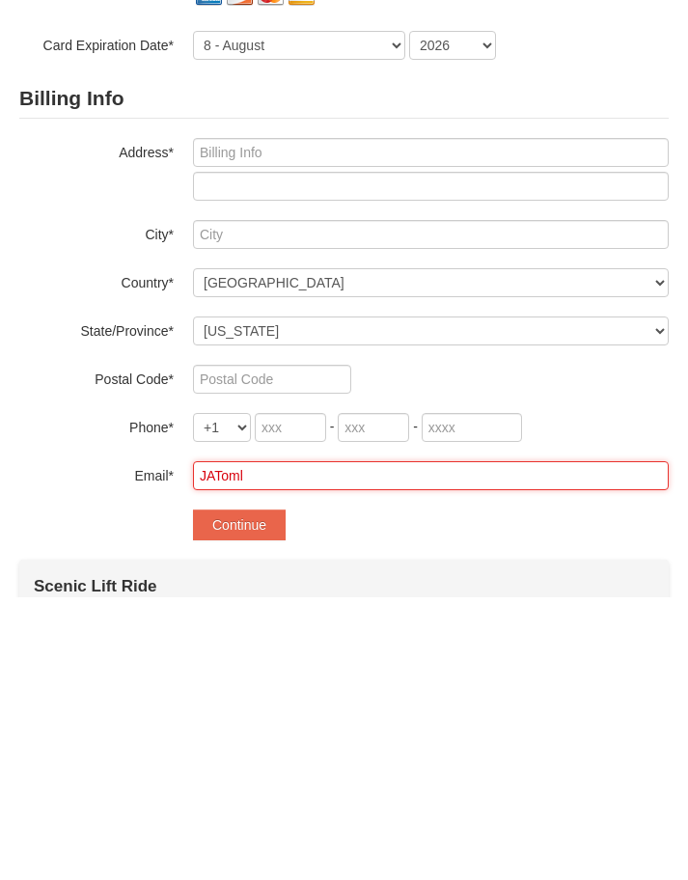
scroll to position [107, 0]
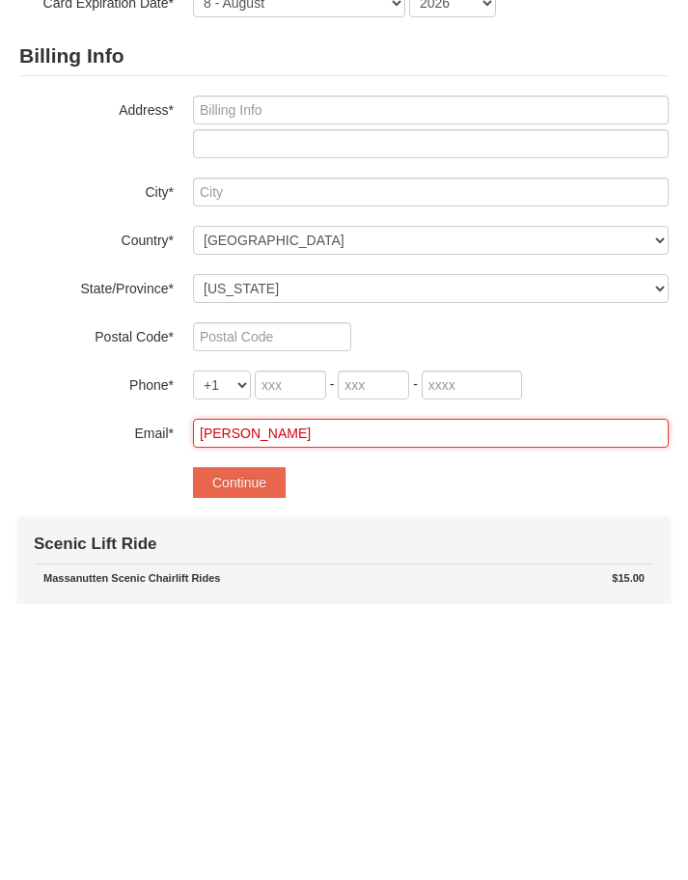
type input "J"
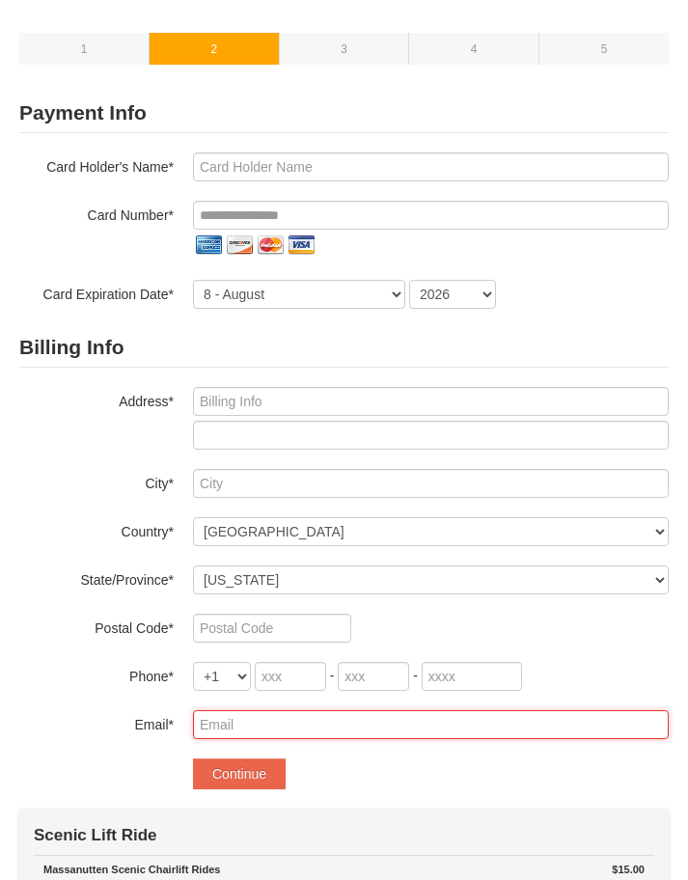
scroll to position [0, 0]
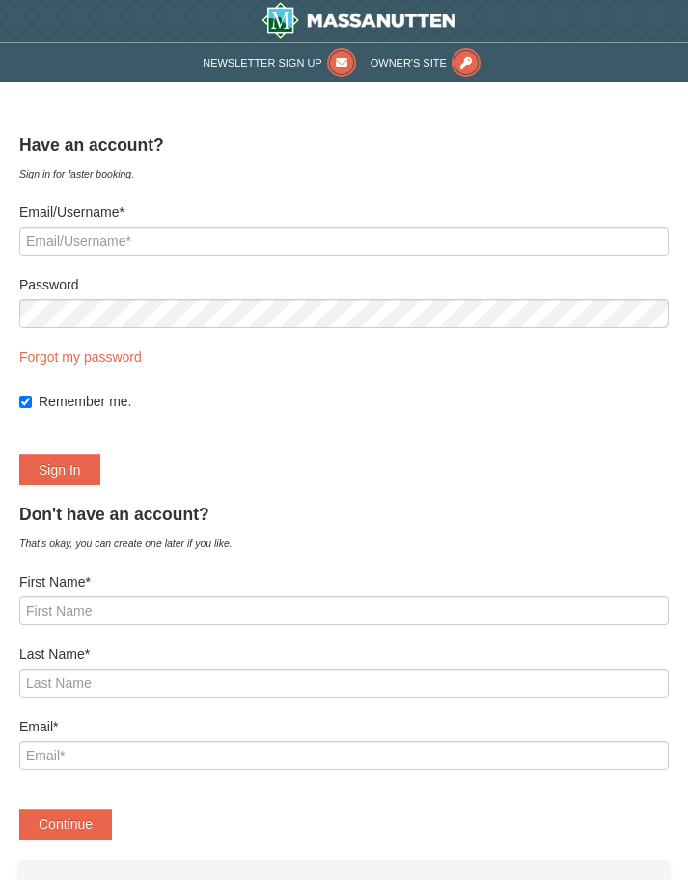
select select "10"
